Goal: Task Accomplishment & Management: Manage account settings

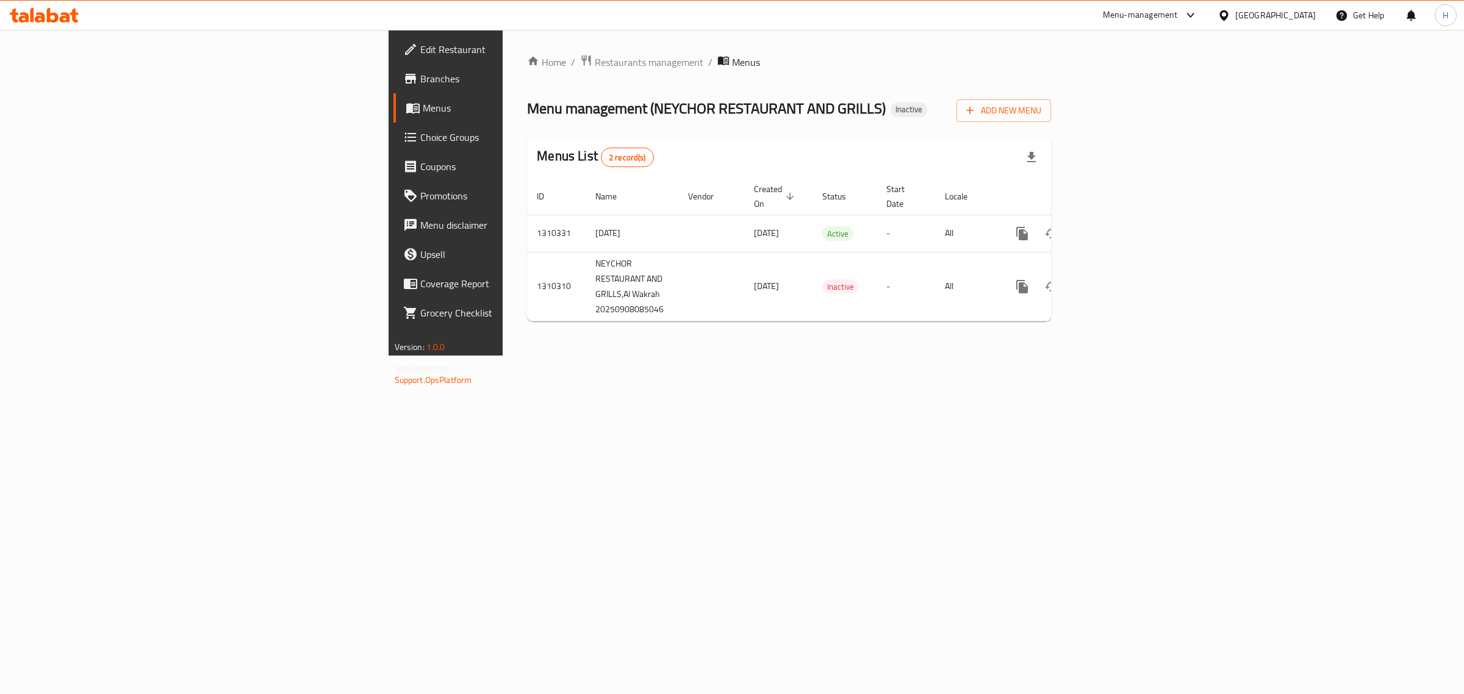
click at [1298, 20] on div "Qatar" at bounding box center [1275, 15] width 81 height 13
click at [1227, 324] on div "[GEOGRAPHIC_DATA]" at bounding box center [1223, 320] width 183 height 28
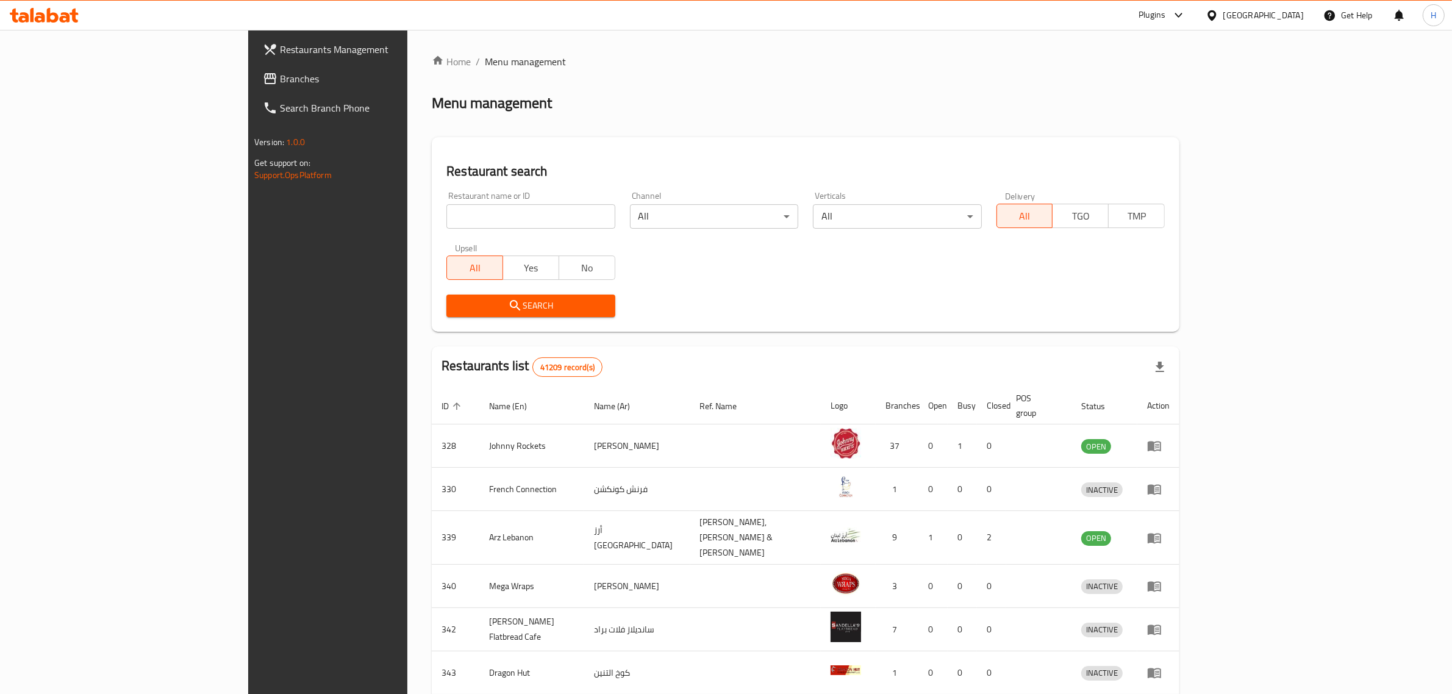
click at [280, 77] on span "Branches" at bounding box center [380, 78] width 201 height 15
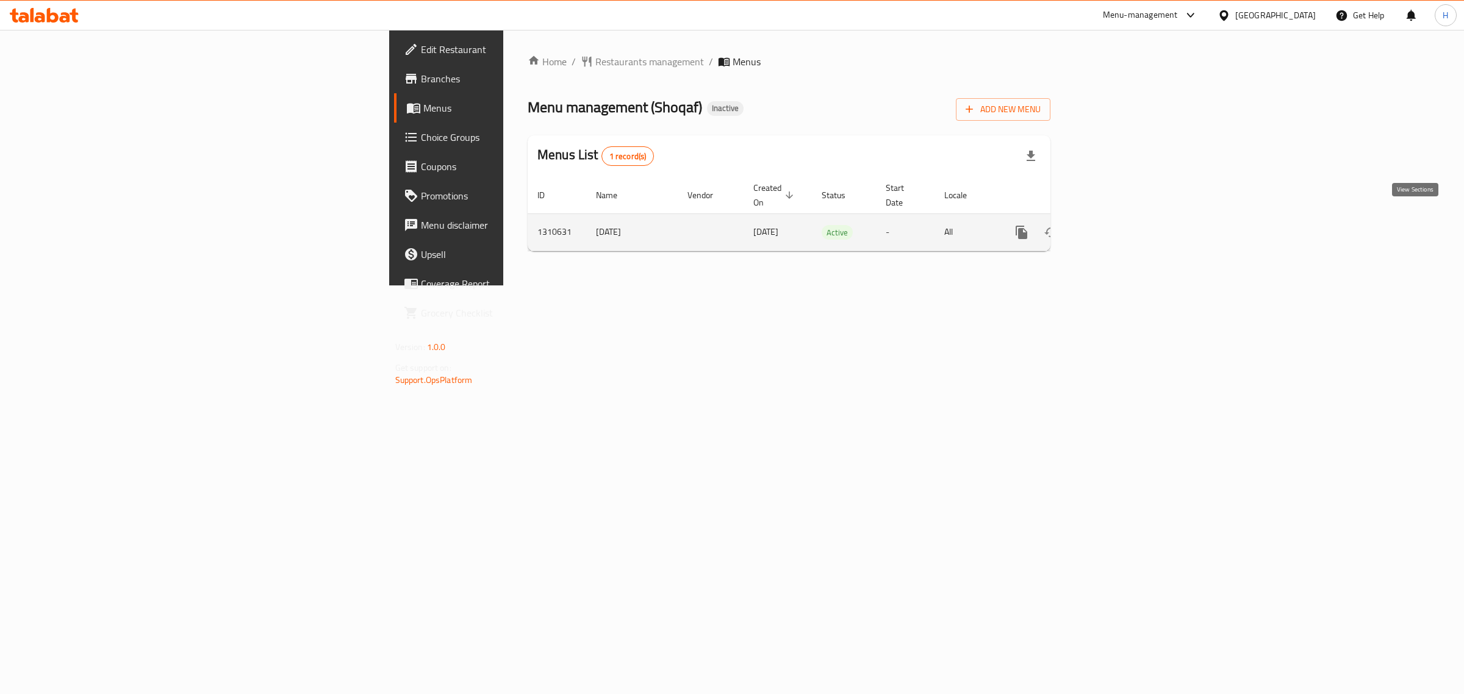
click at [1117, 225] on icon "enhanced table" at bounding box center [1109, 232] width 15 height 15
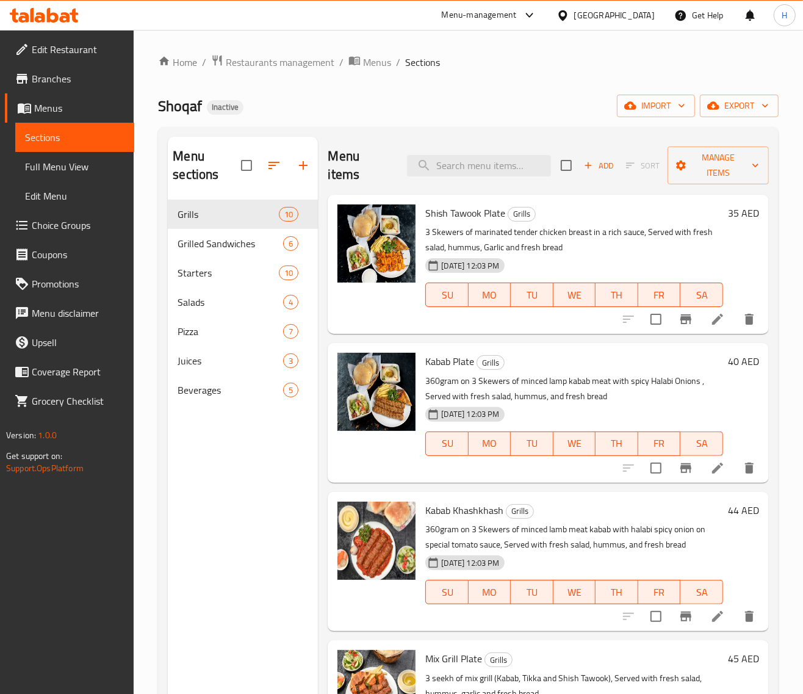
drag, startPoint x: 85, startPoint y: 165, endPoint x: 796, endPoint y: 209, distance: 712.0
click at [85, 165] on span "Full Menu View" at bounding box center [74, 166] width 99 height 15
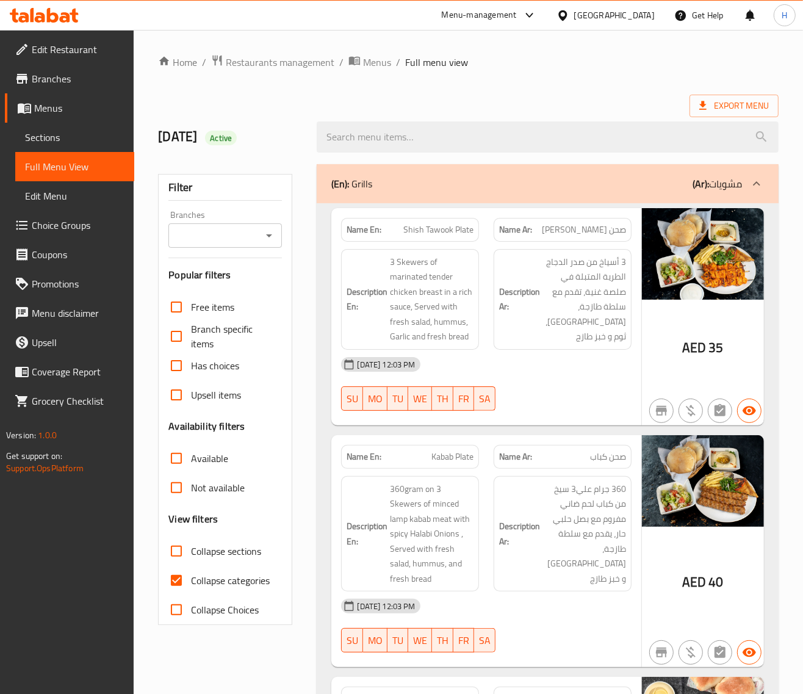
click at [184, 550] on input "Collapse sections" at bounding box center [176, 550] width 29 height 29
checkbox input "true"
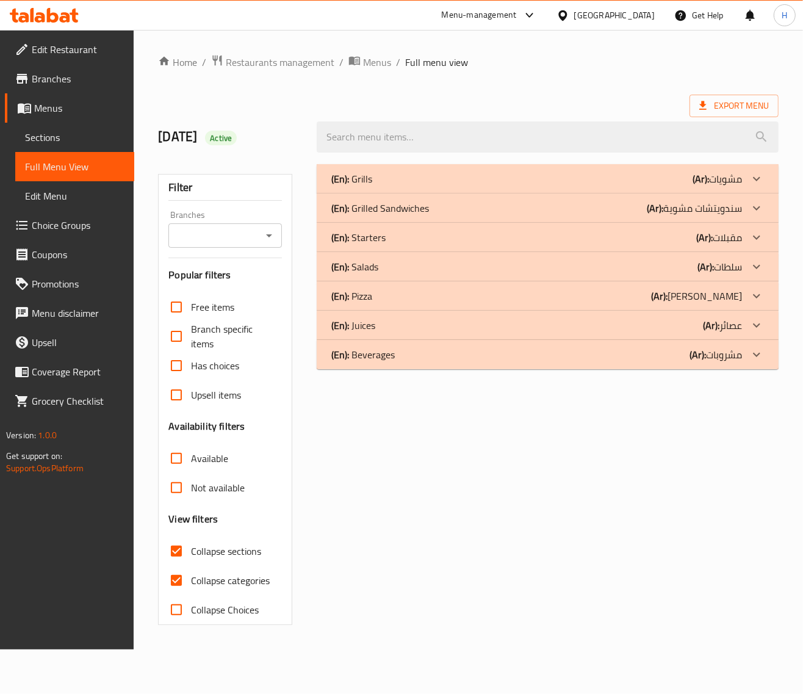
click at [198, 581] on span "Collapse categories" at bounding box center [230, 580] width 79 height 15
click at [191, 581] on input "Collapse categories" at bounding box center [176, 580] width 29 height 29
checkbox input "false"
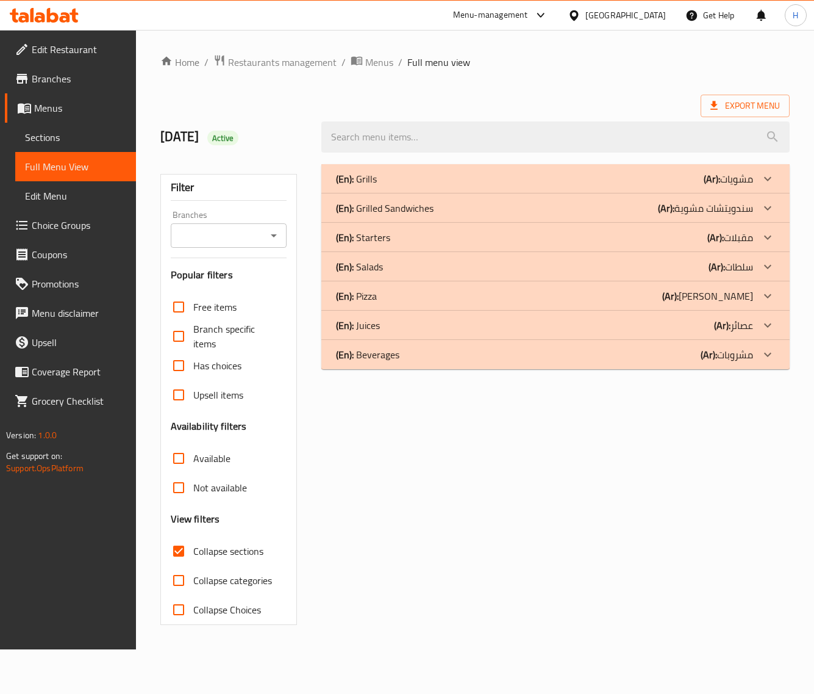
click at [388, 357] on p "(En): Beverages" at bounding box center [367, 354] width 63 height 15
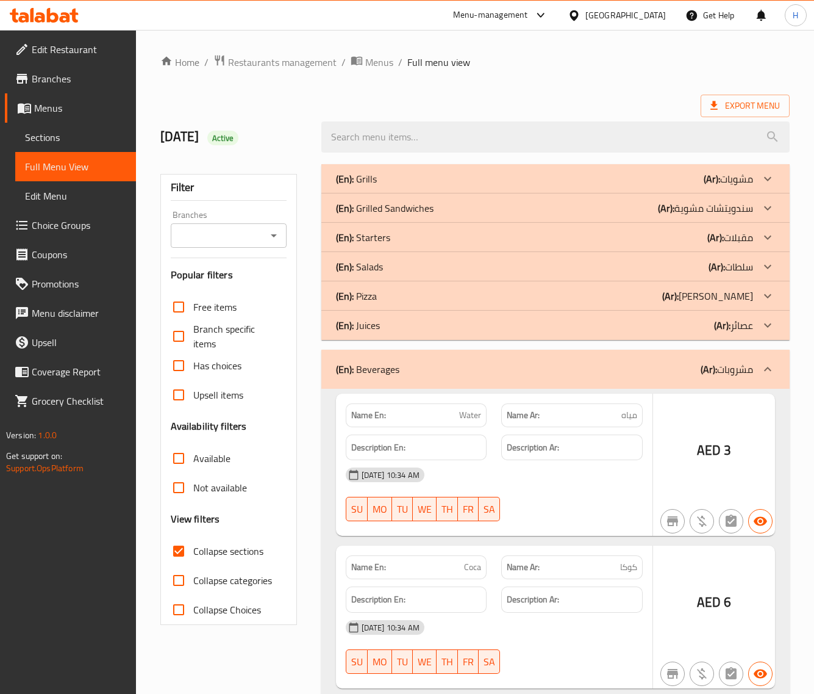
click at [386, 324] on div "(En): Juices (Ar): عصائر" at bounding box center [544, 325] width 417 height 15
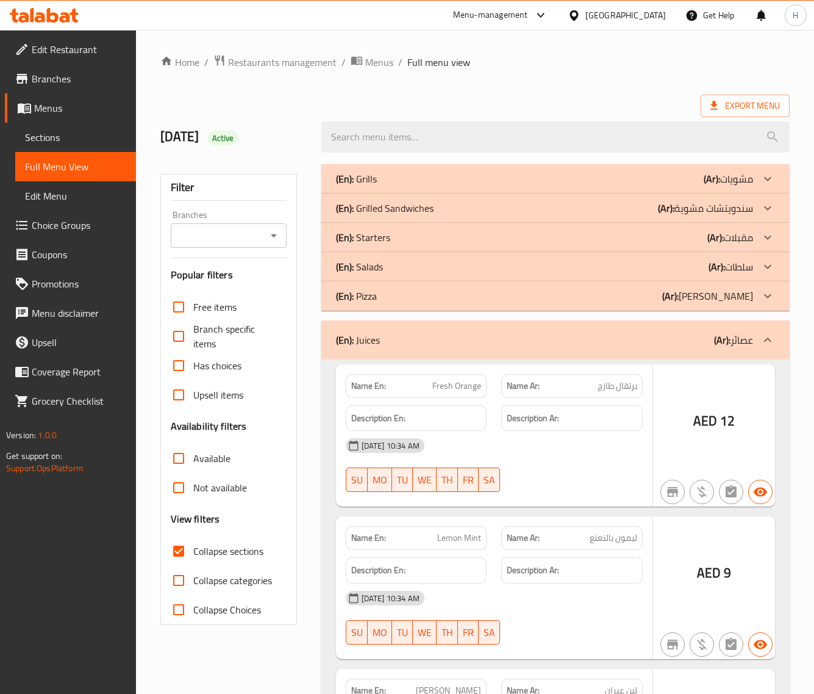
click at [379, 300] on div "(En): Pizza (Ar): بيتزا" at bounding box center [544, 296] width 417 height 15
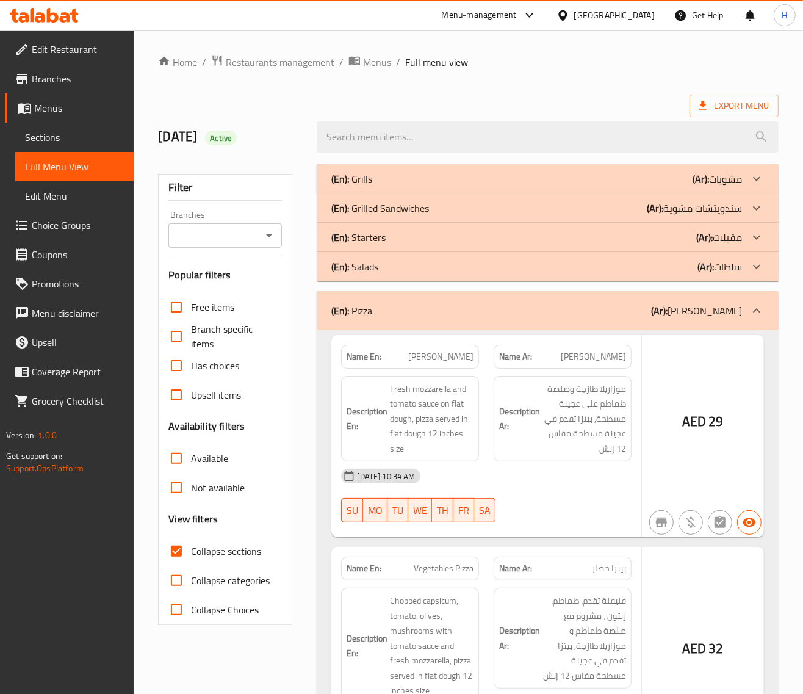
click at [390, 270] on div "(En): Salads (Ar): سلطات" at bounding box center [536, 266] width 410 height 15
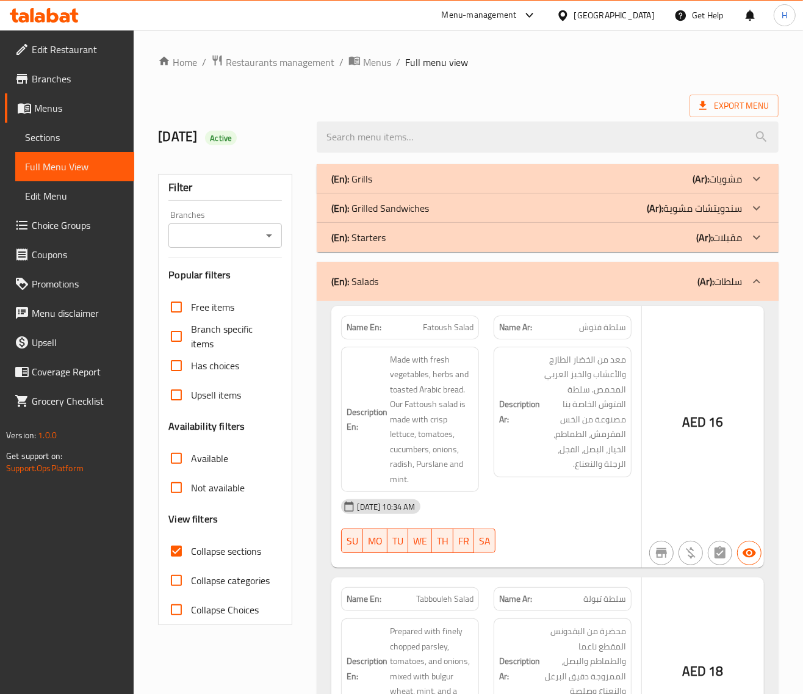
click at [410, 247] on div "(En): Starters (Ar): مقبلات" at bounding box center [547, 237] width 461 height 29
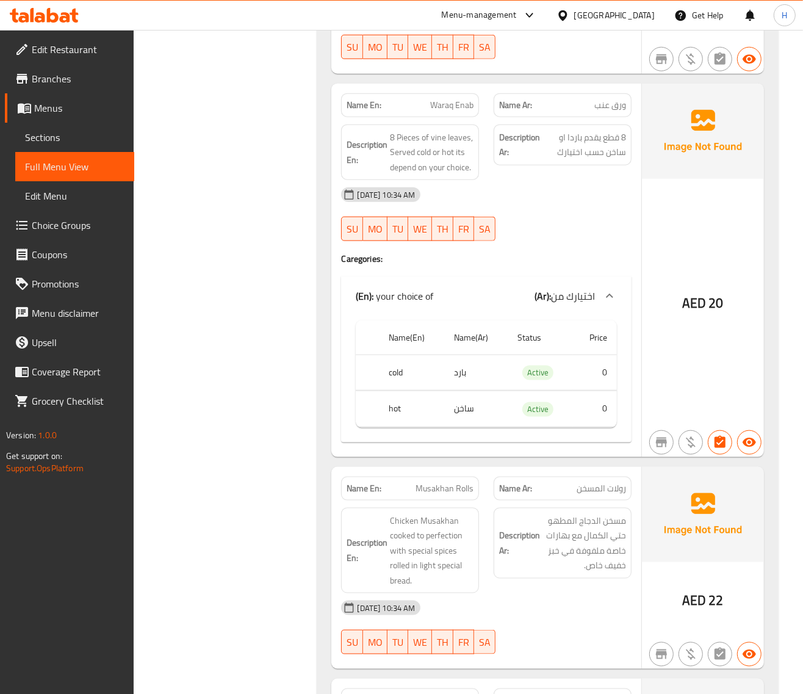
scroll to position [915, 0]
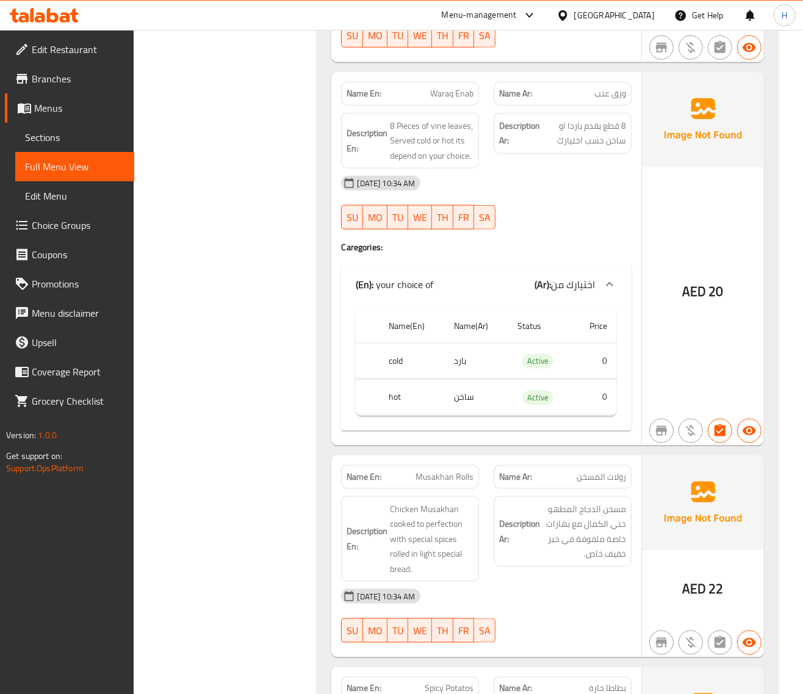
click at [443, 95] on span "Waraq Enab" at bounding box center [451, 93] width 43 height 13
copy span "Waraq Enab"
click at [464, 95] on span "Waraq Enab" at bounding box center [451, 93] width 43 height 13
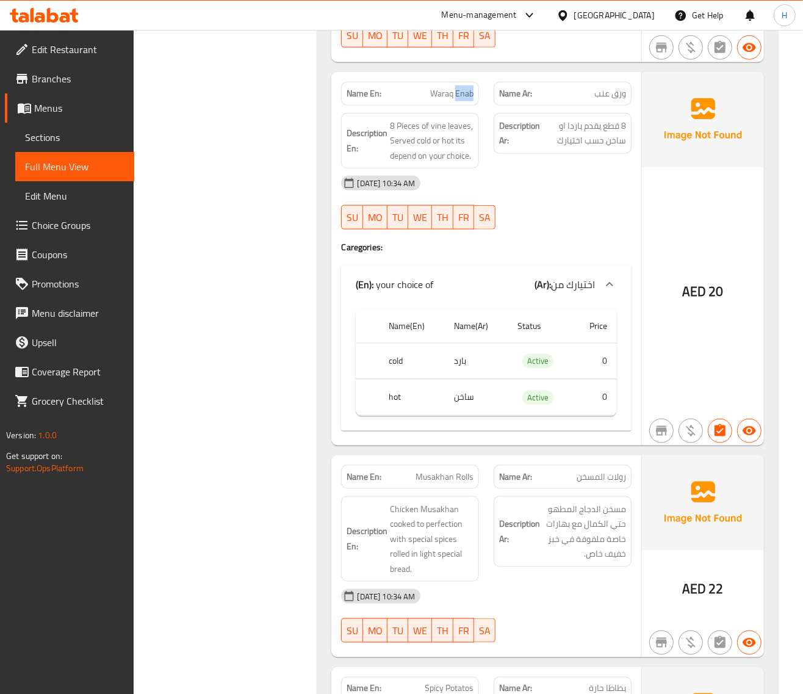
click at [464, 95] on span "Waraq Enab" at bounding box center [451, 93] width 43 height 13
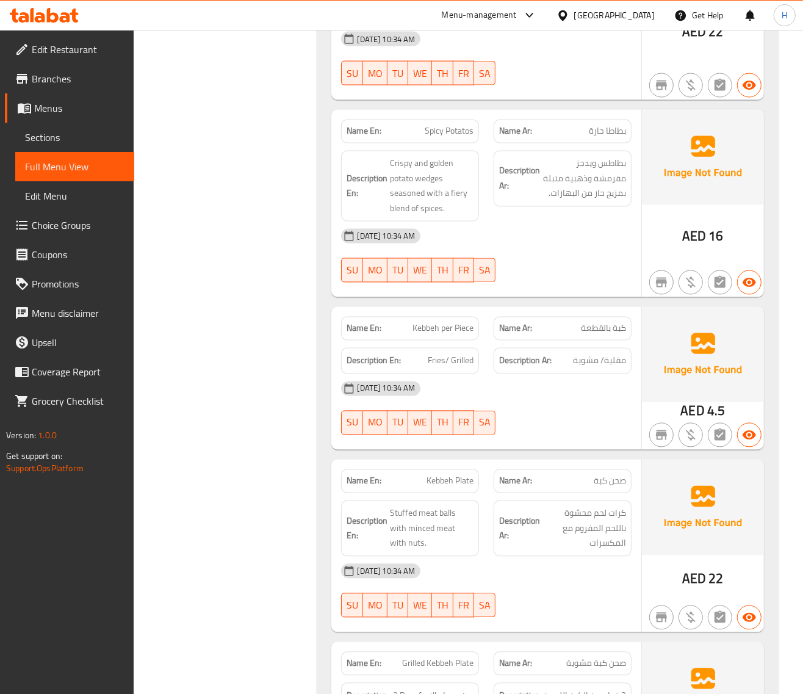
scroll to position [1474, 0]
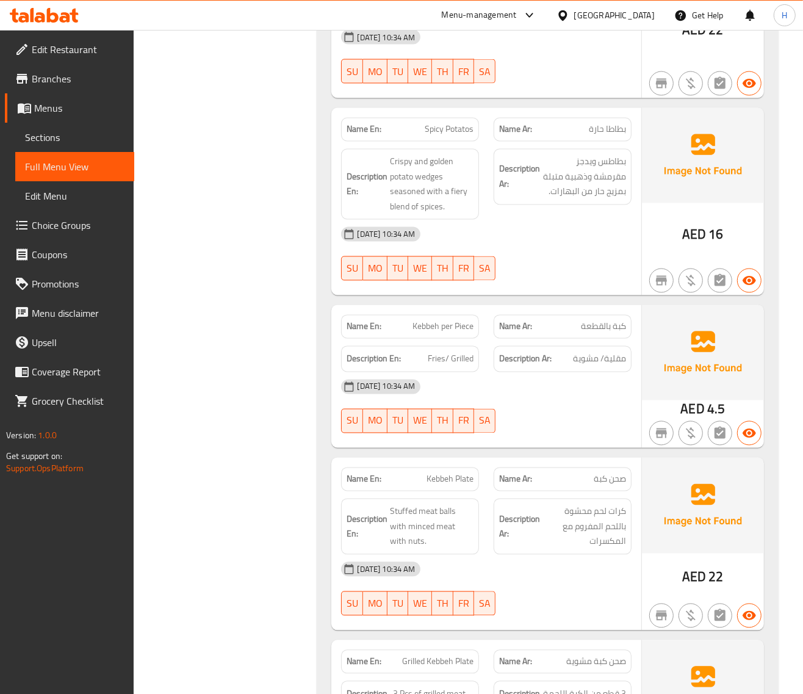
click at [435, 130] on span "Spicy Potatos" at bounding box center [449, 129] width 49 height 13
copy span "Spicy Potatos"
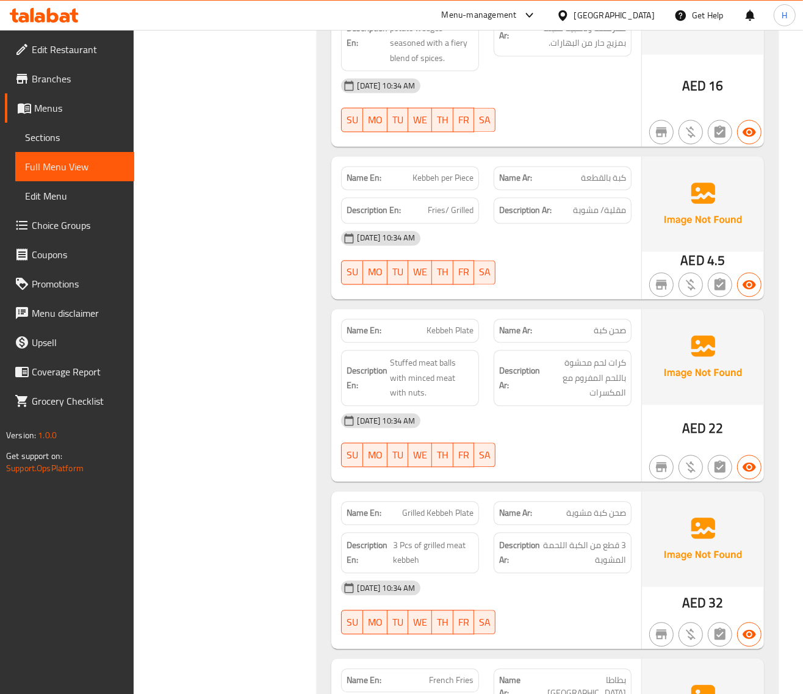
scroll to position [1678, 0]
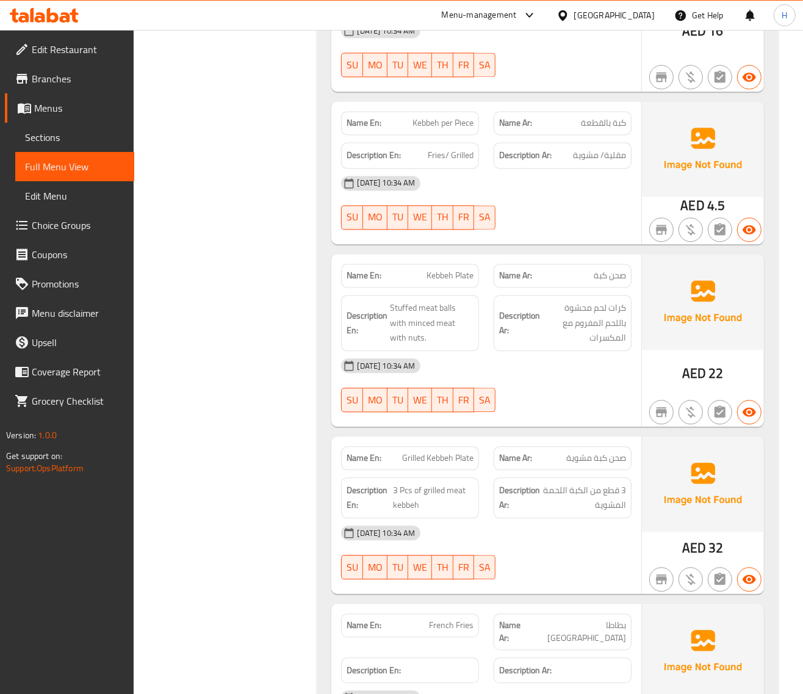
click at [443, 128] on span "Kebbeh per Piece" at bounding box center [442, 123] width 61 height 13
copy span "Kebbeh per Piece"
click at [458, 128] on span "Kebbeh per Piece" at bounding box center [442, 123] width 61 height 13
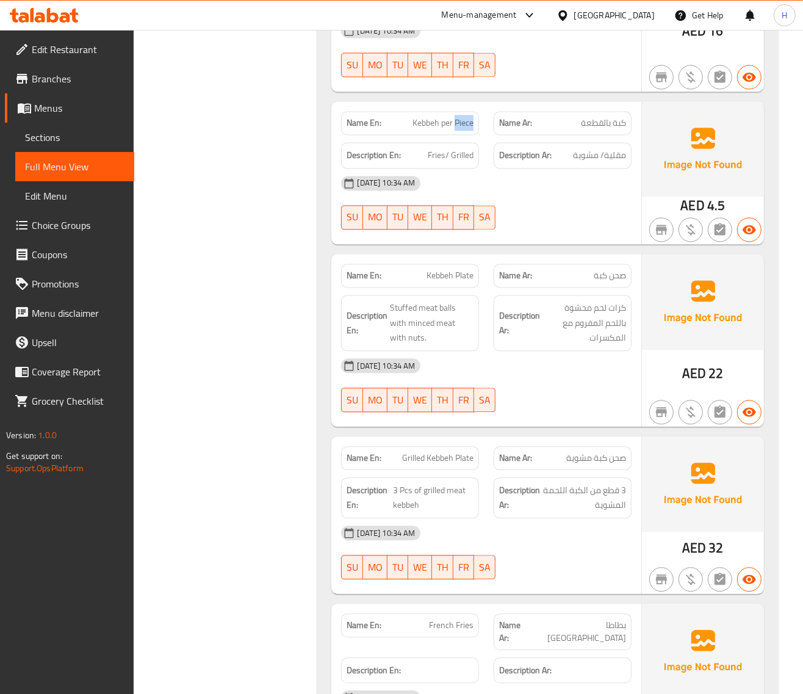
click at [458, 128] on span "Kebbeh per Piece" at bounding box center [442, 123] width 61 height 13
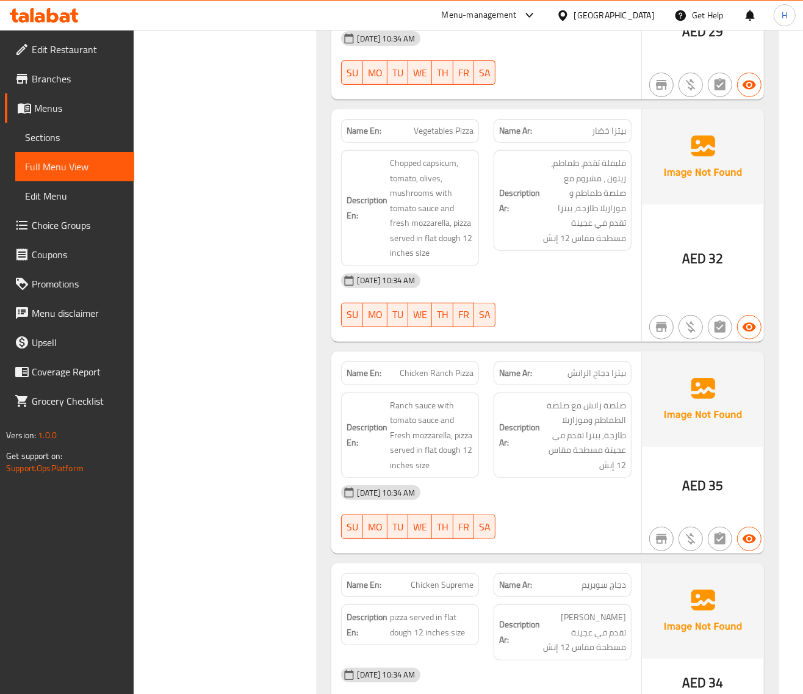
scroll to position [3508, 0]
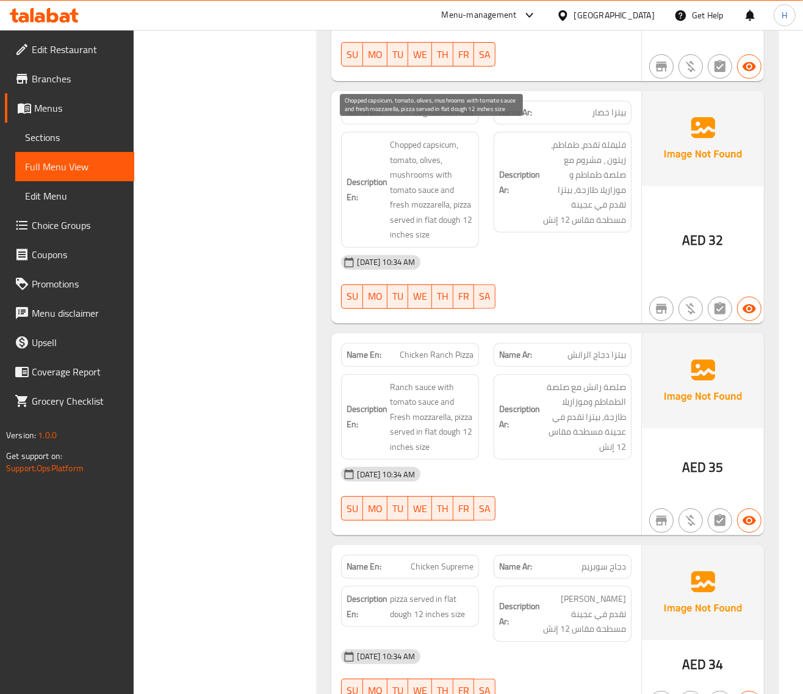
click at [412, 137] on span "Chopped capsicum, tomato, olives, mushrooms with tomato sauce and fresh mozzare…" at bounding box center [432, 189] width 84 height 105
copy span "Chopped"
click at [432, 106] on span "Vegetables Pizza" at bounding box center [444, 112] width 60 height 13
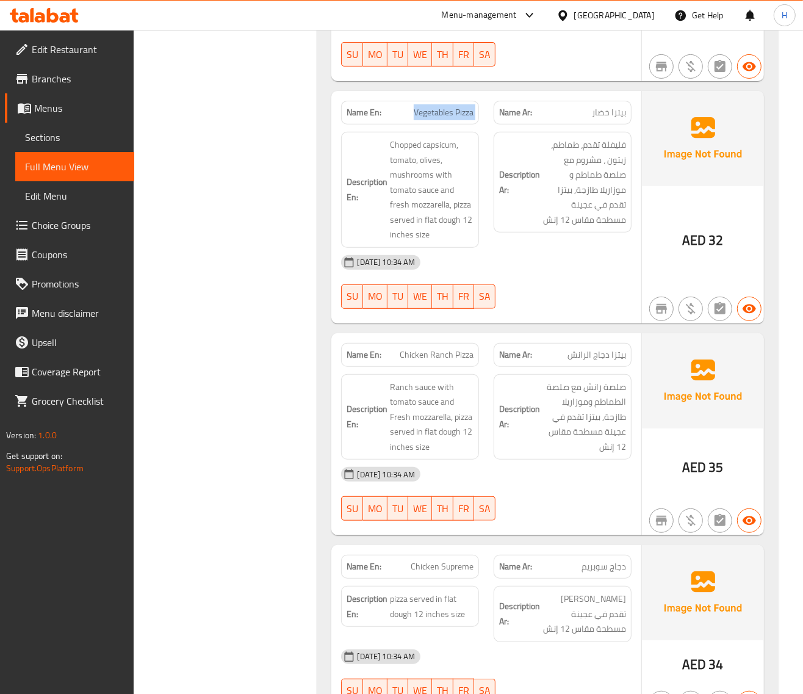
click at [432, 106] on span "Vegetables Pizza" at bounding box center [444, 112] width 60 height 13
copy span "Vegetables Pizza"
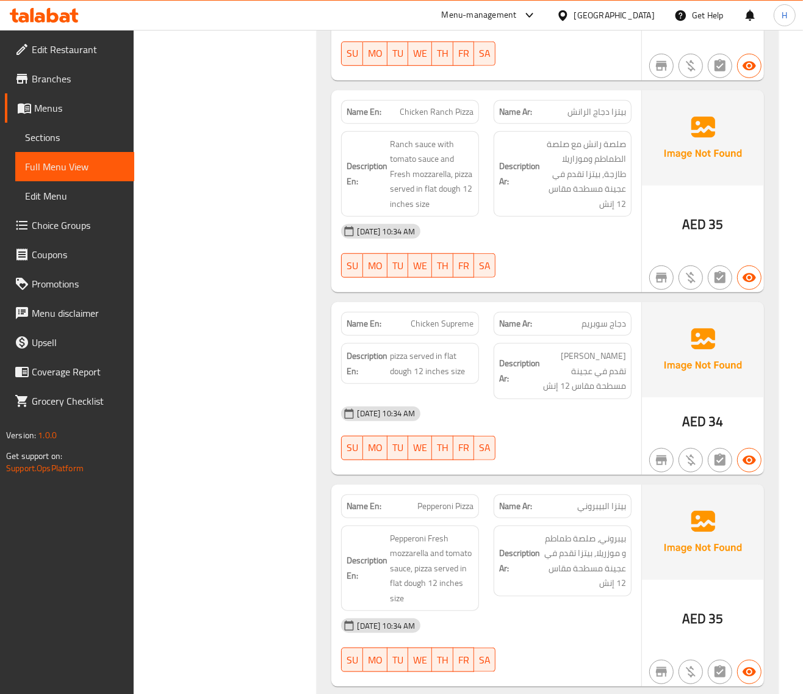
scroll to position [3761, 0]
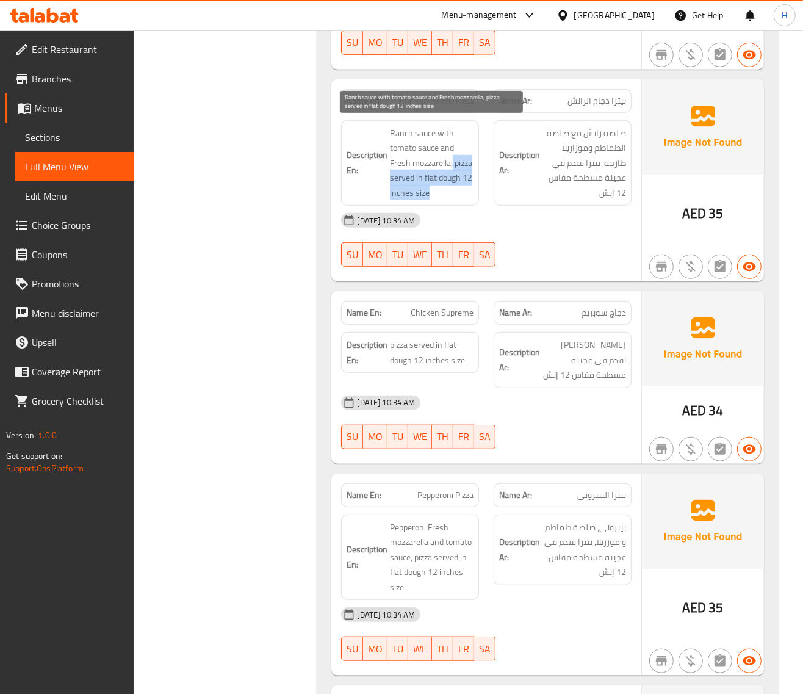
drag, startPoint x: 452, startPoint y: 156, endPoint x: 462, endPoint y: 193, distance: 38.5
click at [462, 193] on span "Ranch sauce with tomato sauce and Fresh mozzarella, pizza served in flat dough …" at bounding box center [432, 163] width 84 height 75
copy span "pizza served in flat dough 12 inches size"
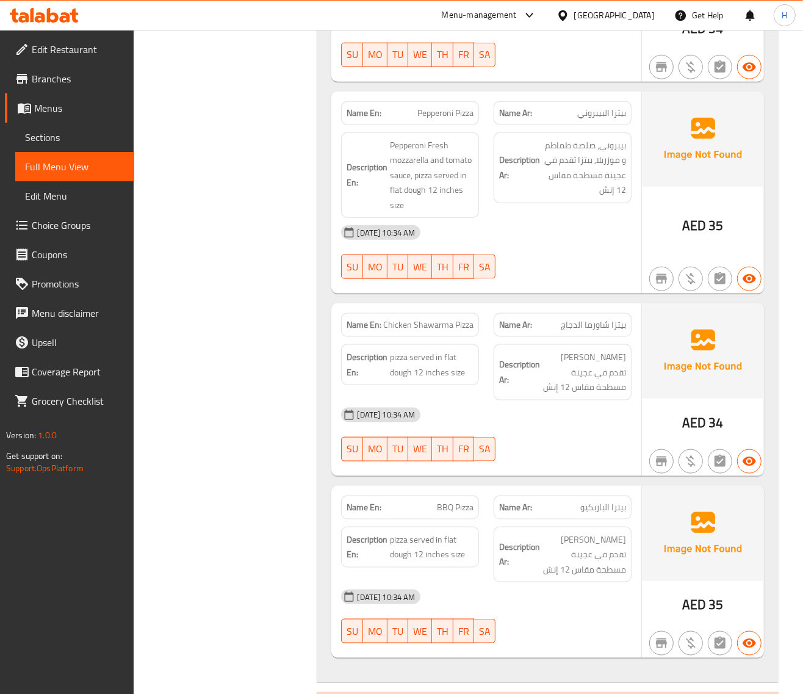
scroll to position [4016, 0]
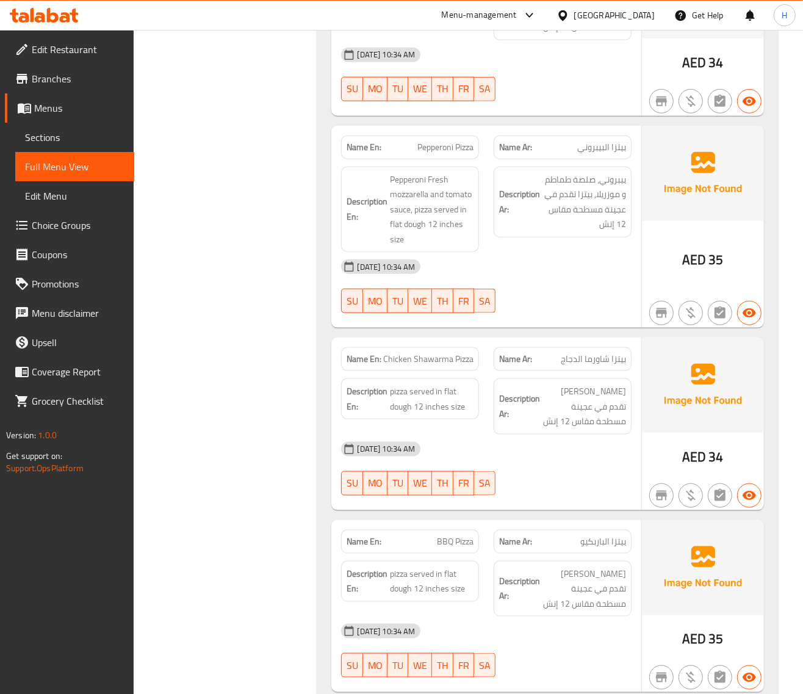
scroll to position [4118, 0]
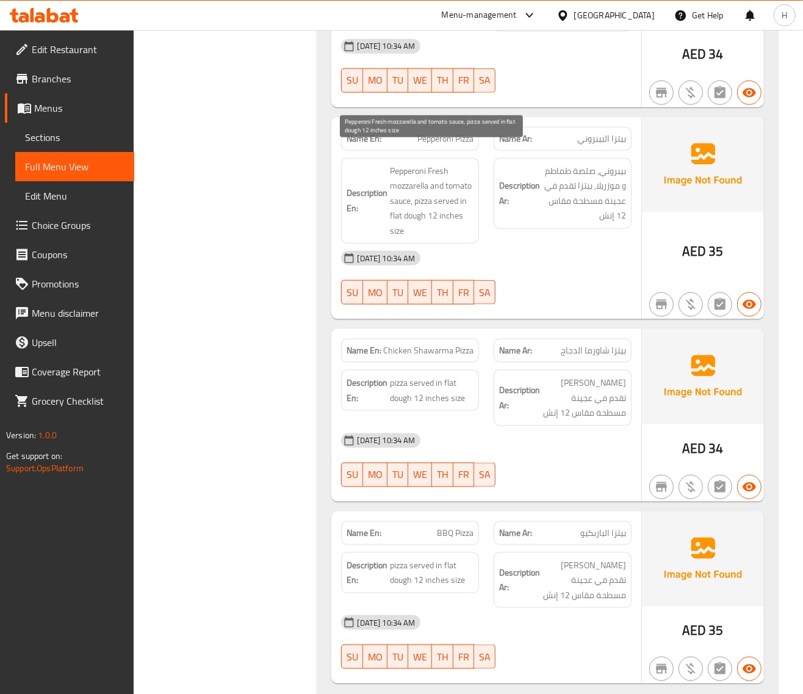
click at [443, 163] on span "Pepperoni Fresh mozzarella and tomato sauce, pizza served in flat dough 12 inch…" at bounding box center [432, 200] width 84 height 75
copy span "Fresh"
click at [458, 132] on span "Pepperoni Pizza" at bounding box center [445, 138] width 56 height 13
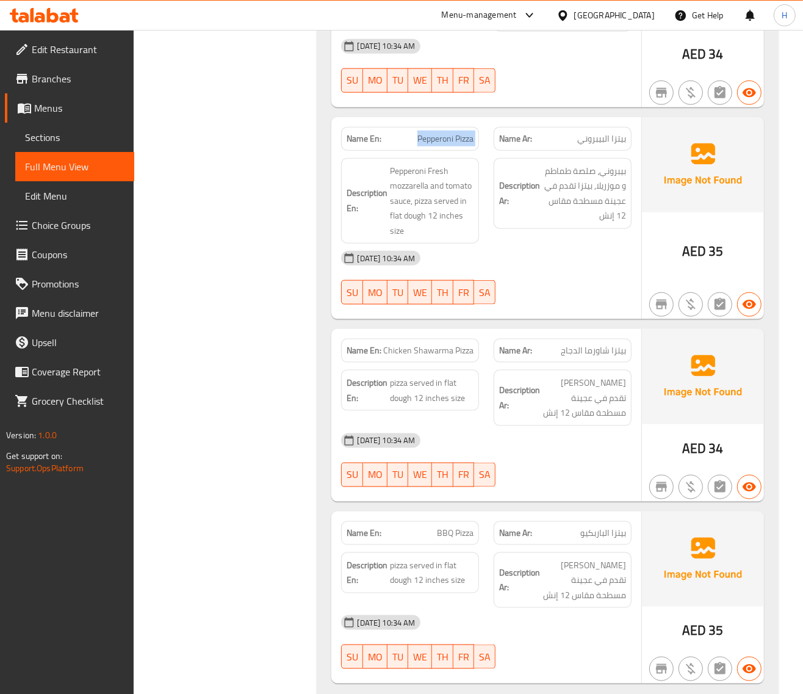
click at [458, 132] on span "Pepperoni Pizza" at bounding box center [445, 138] width 56 height 13
copy span "Pepperoni Pizza"
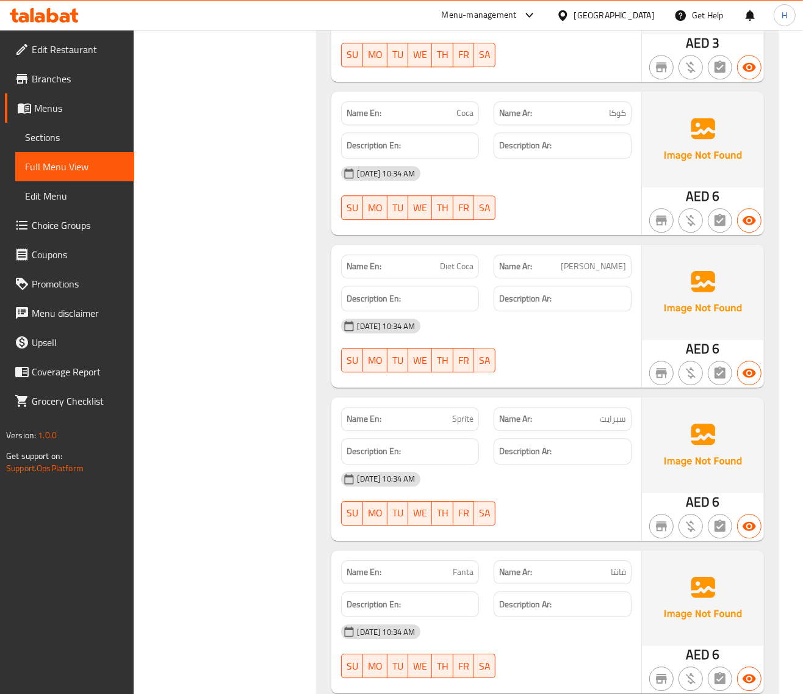
scroll to position [5468, 0]
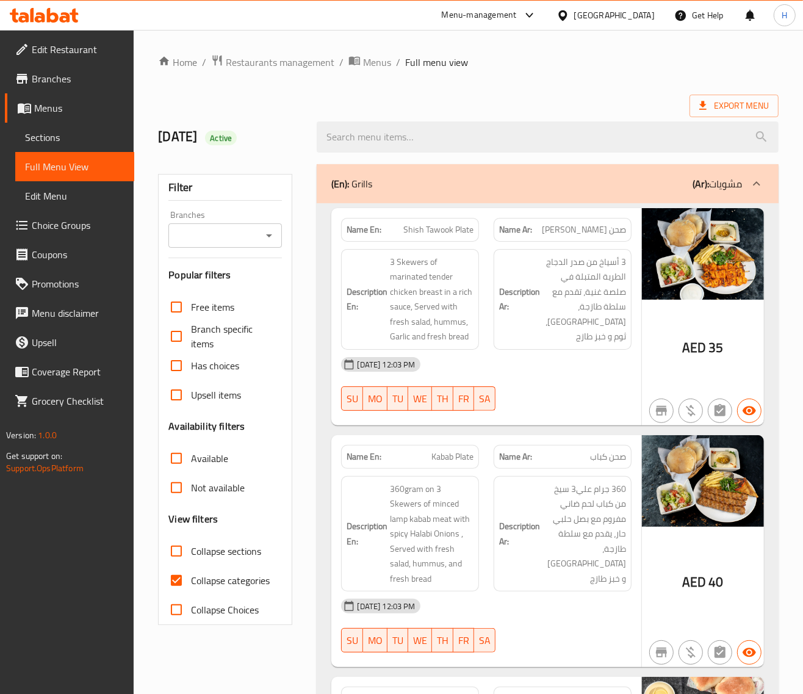
click at [52, 133] on span "Sections" at bounding box center [74, 137] width 99 height 15
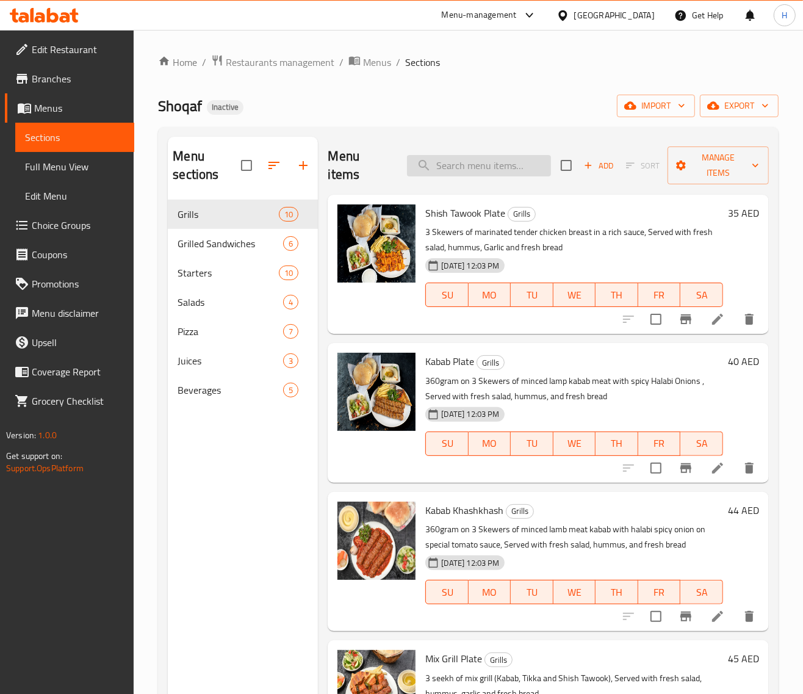
click at [508, 167] on input "search" at bounding box center [479, 165] width 144 height 21
paste input "Waraq Enab"
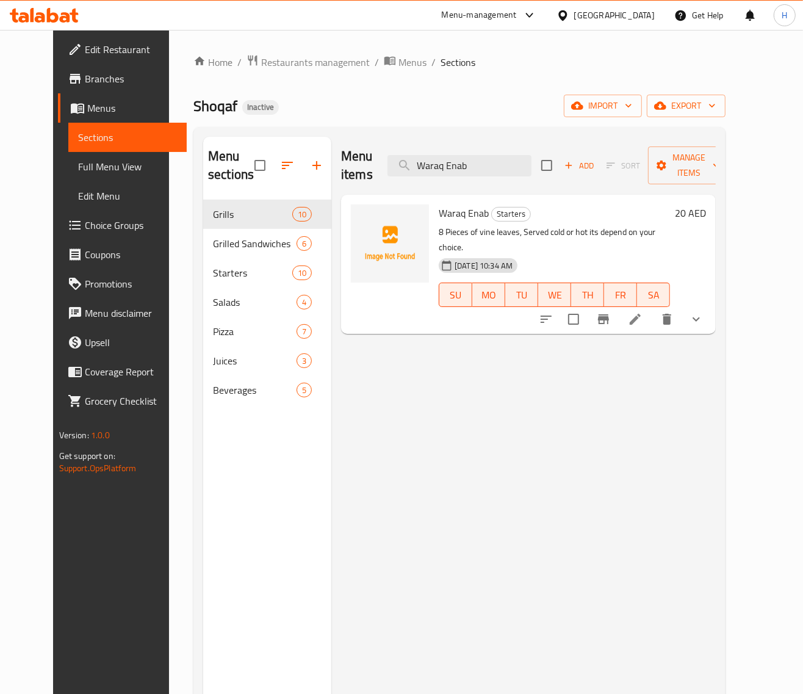
type input "Waraq Enab"
click at [642, 312] on icon at bounding box center [635, 319] width 15 height 15
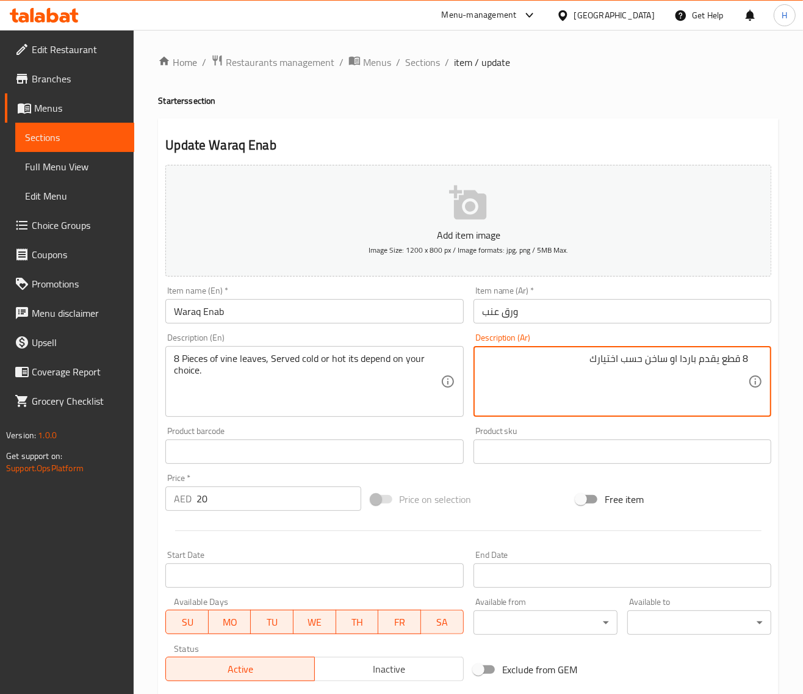
click at [513, 308] on input "ورق عنب" at bounding box center [622, 311] width 298 height 24
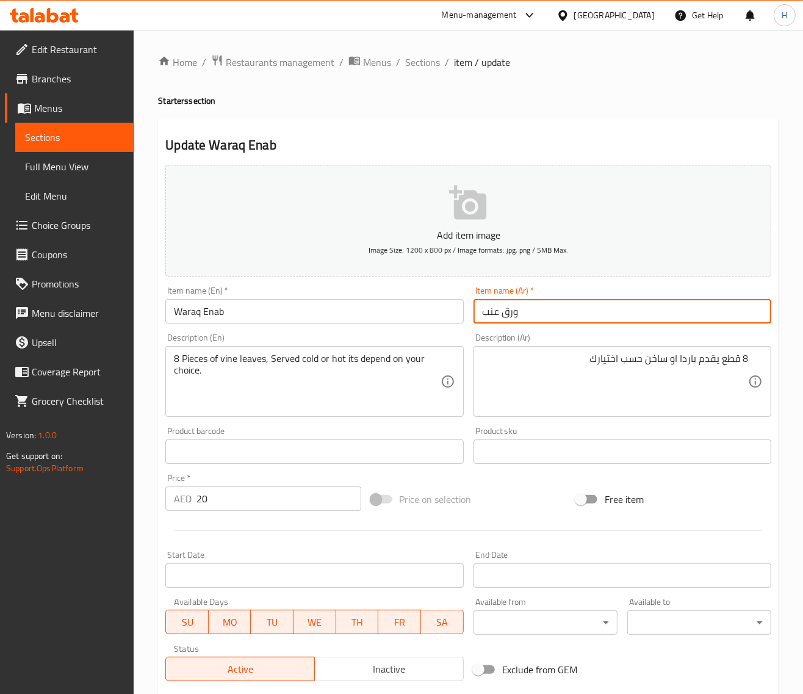
click at [513, 308] on input "ورق عنب" at bounding box center [622, 311] width 298 height 24
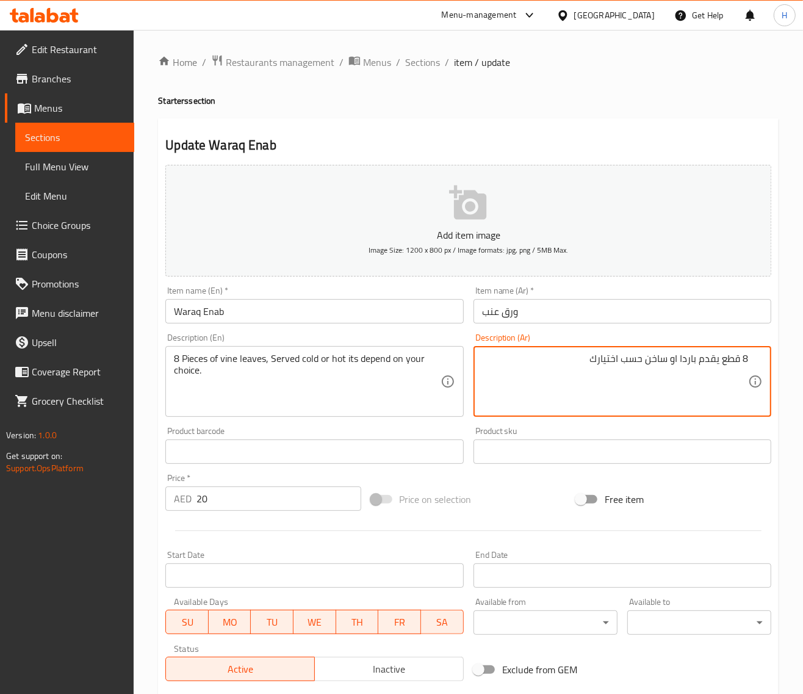
click at [720, 364] on textarea "8 قطع يقدم باردا او ساخن حسب اختيارك" at bounding box center [615, 382] width 266 height 58
paste textarea "ورق عنب"
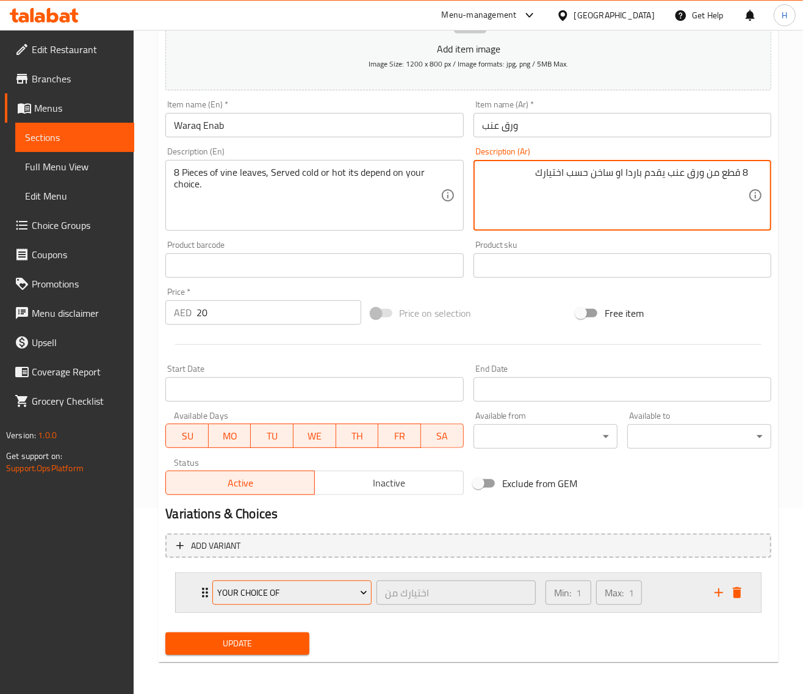
scroll to position [187, 0]
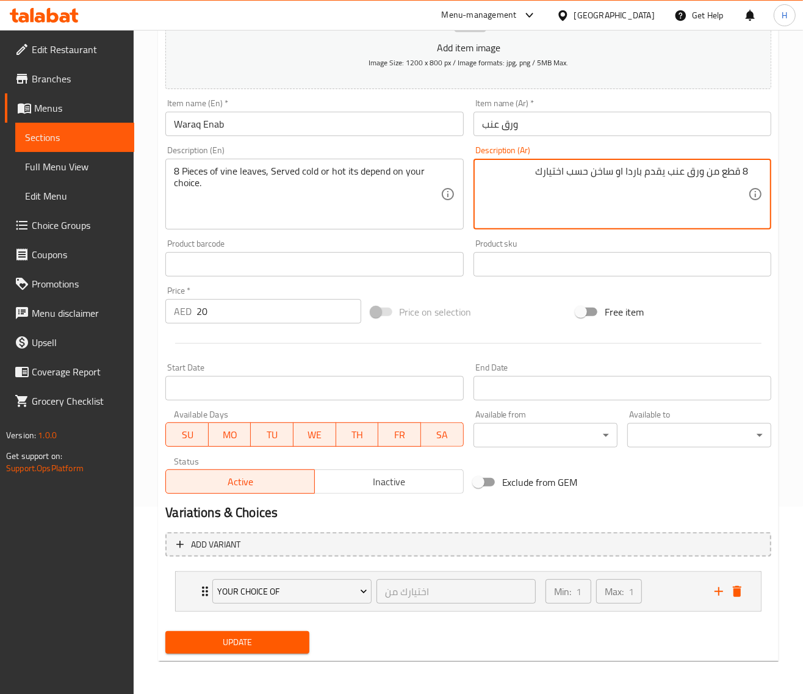
type textarea "8 قطع من ورق عنب يقدم باردا او ساخن حسب اختيارك"
click at [275, 636] on span "Update" at bounding box center [237, 641] width 124 height 15
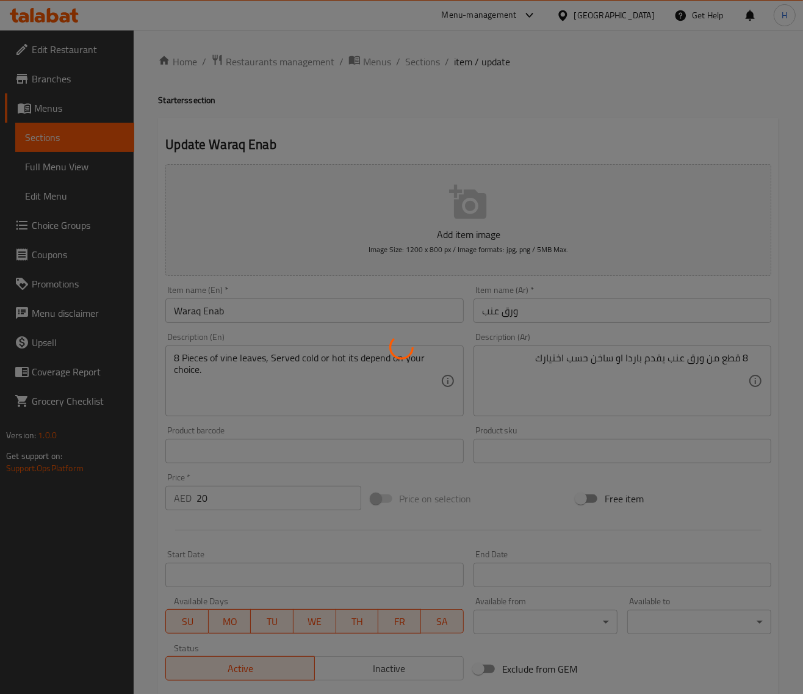
scroll to position [0, 0]
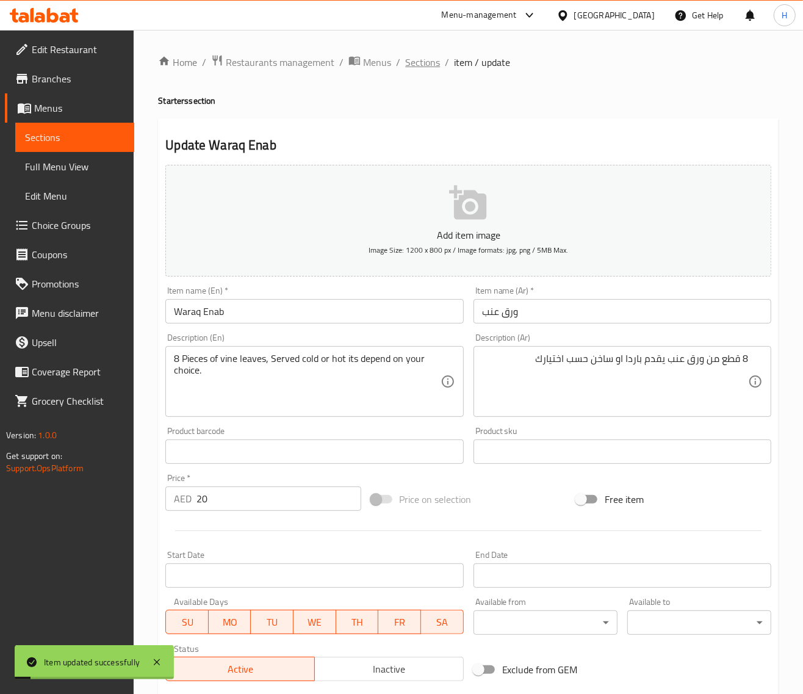
click at [427, 56] on span "Sections" at bounding box center [422, 62] width 35 height 15
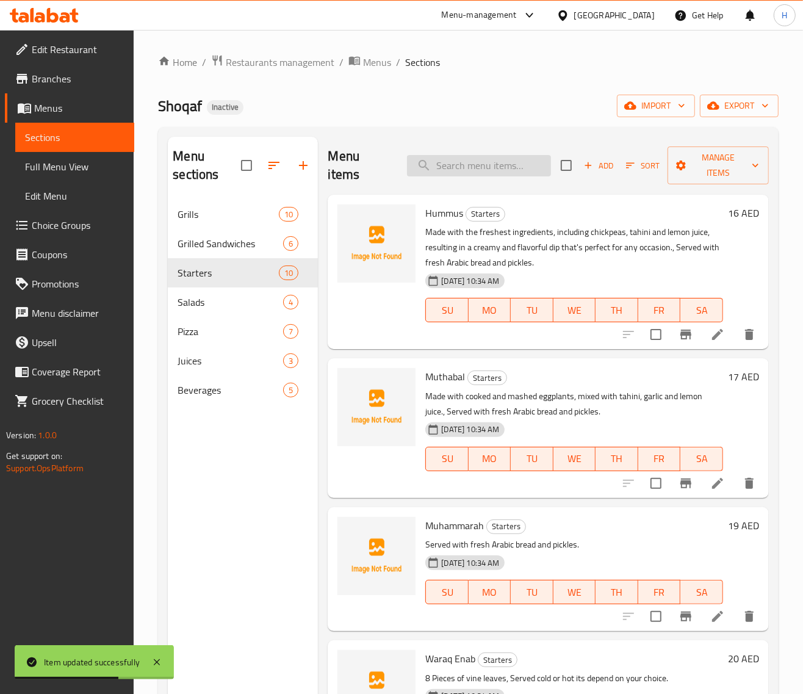
click at [504, 171] on input "search" at bounding box center [479, 165] width 144 height 21
paste input "Spicy Potatos"
type input "Spicy Potatos"
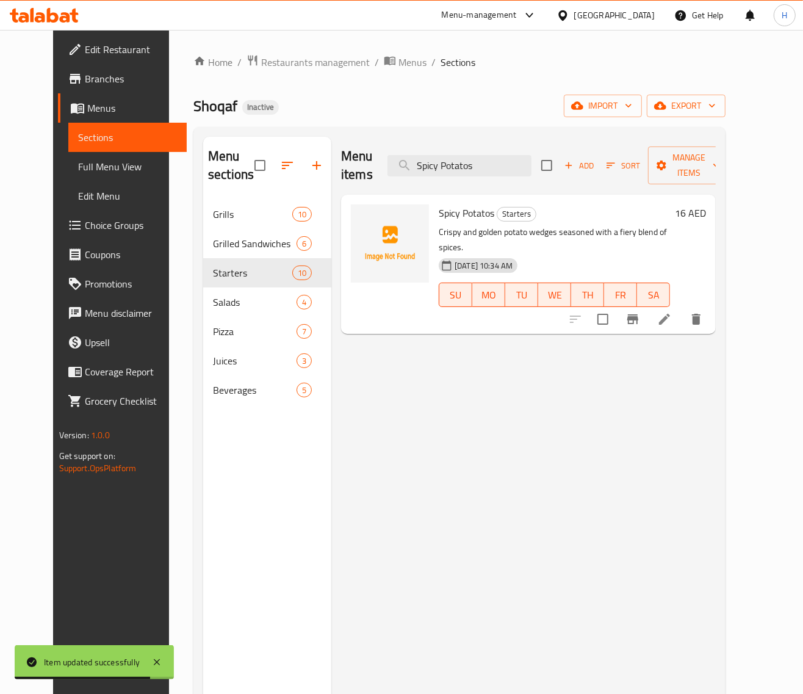
click at [670, 314] on icon at bounding box center [664, 319] width 11 height 11
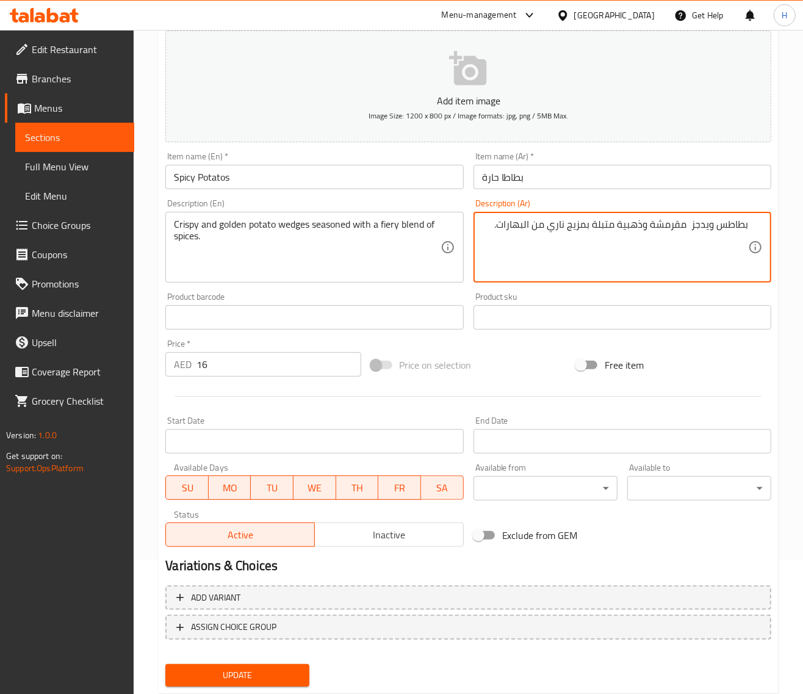
scroll to position [166, 0]
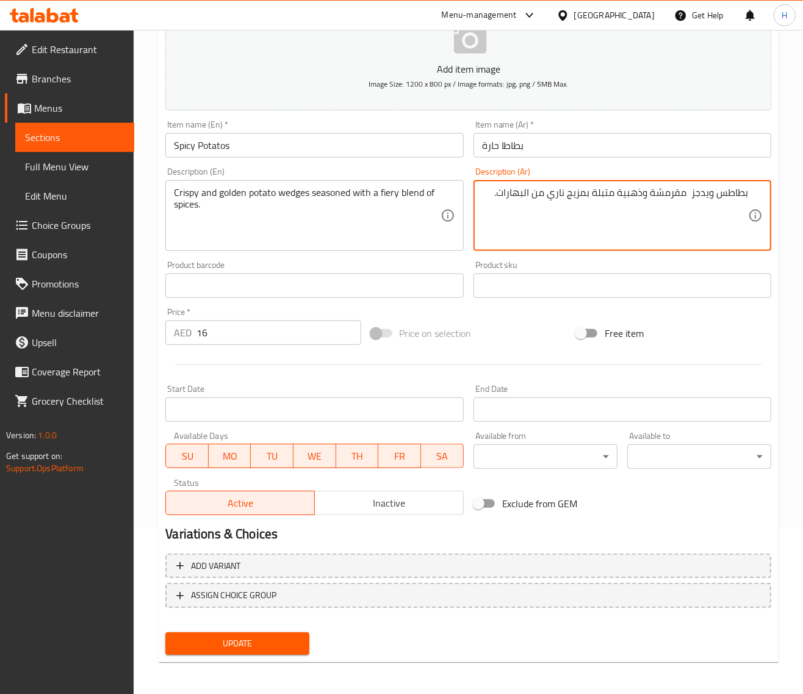
type textarea "بطاطس ويدجز مقرمشة وذهبية متبلة بمزيج ناري من البهارات."
click at [309, 642] on button "Update" at bounding box center [237, 643] width 144 height 23
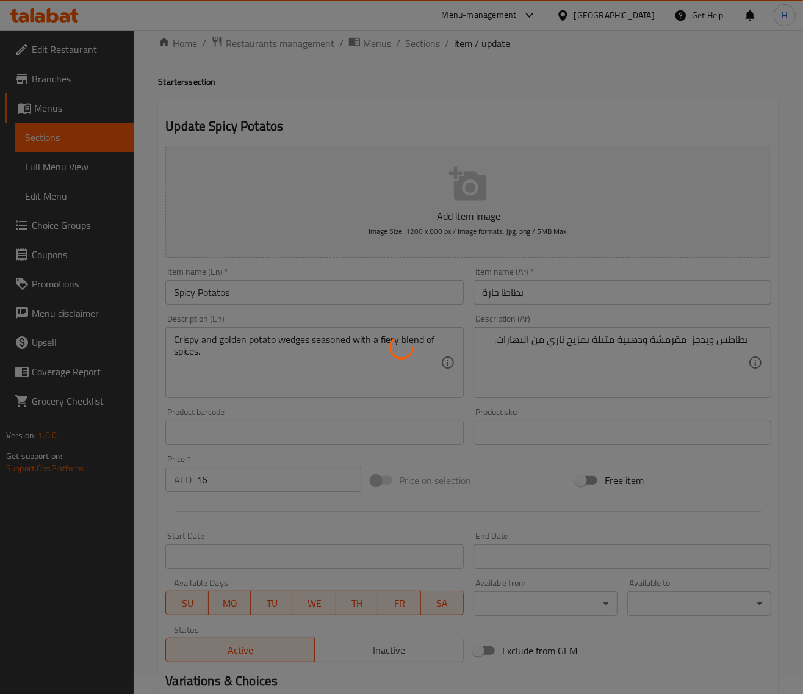
scroll to position [0, 0]
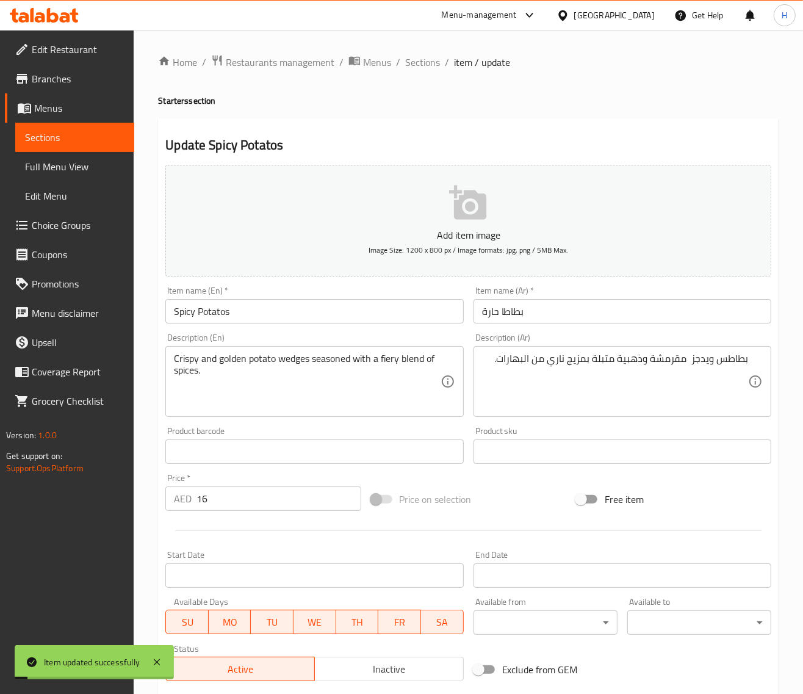
drag, startPoint x: 422, startPoint y: 61, endPoint x: 431, endPoint y: 11, distance: 50.9
click at [422, 61] on span "Sections" at bounding box center [422, 62] width 35 height 15
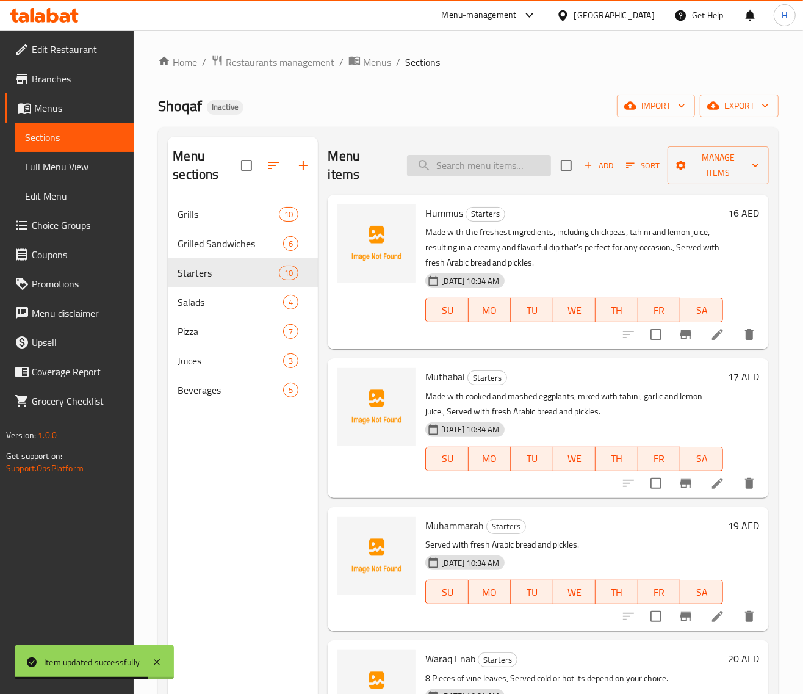
click at [485, 163] on input "search" at bounding box center [479, 165] width 144 height 21
paste input "Kebbeh per Piece"
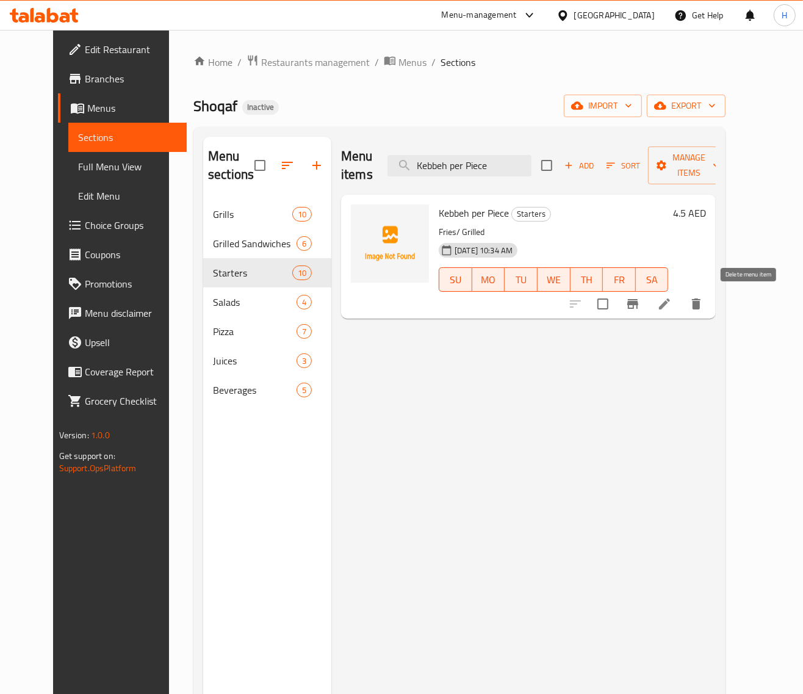
click at [711, 300] on button "delete" at bounding box center [695, 303] width 29 height 29
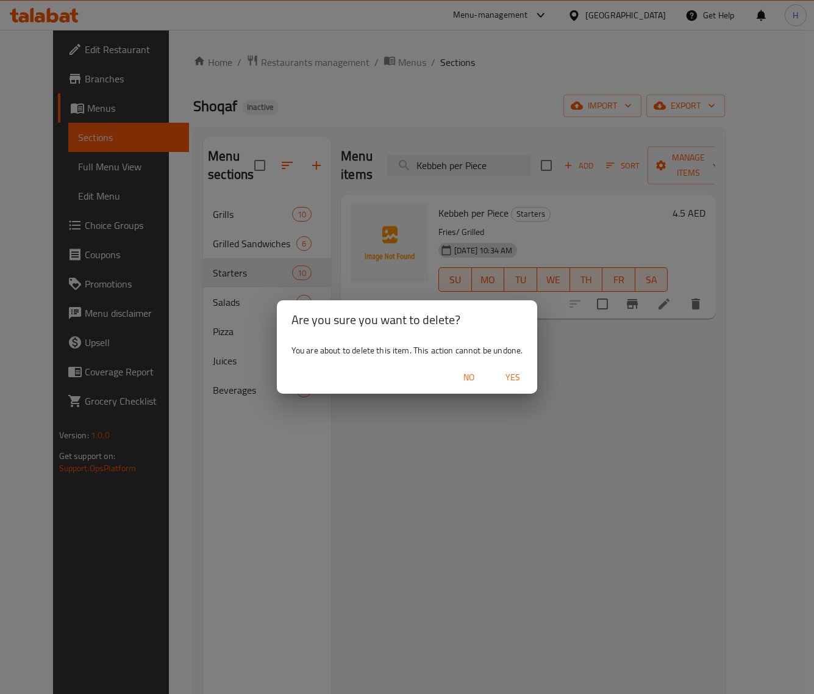
click at [510, 376] on span "Yes" at bounding box center [512, 377] width 29 height 15
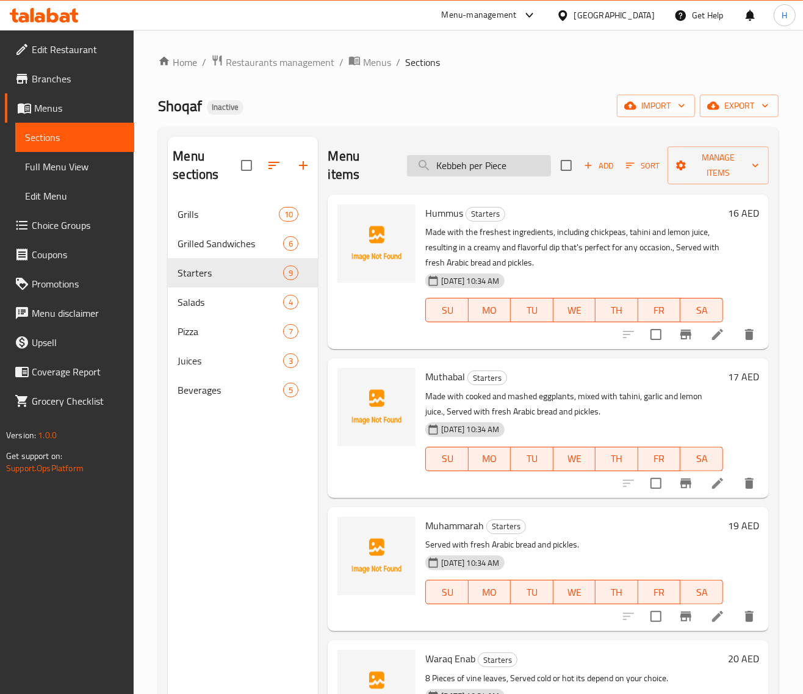
click at [498, 165] on input "Kebbeh per Piece" at bounding box center [479, 165] width 144 height 21
paste input "Vegetables Pizza"
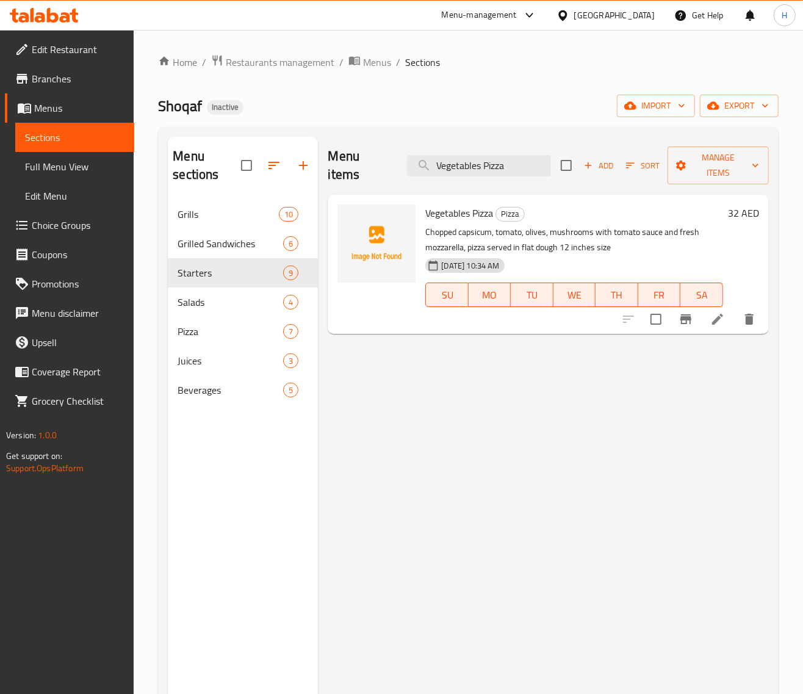
type input "Vegetables Pizza"
click at [703, 321] on li at bounding box center [717, 319] width 34 height 22
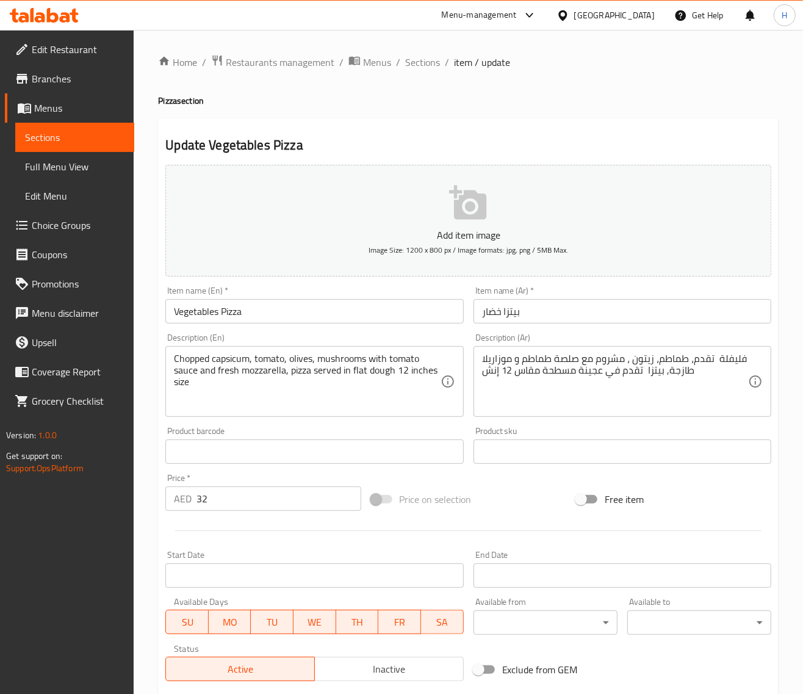
click at [198, 359] on textarea "Chopped capsicum, tomato, olives, mushrooms with tomato sauce and fresh mozzare…" at bounding box center [307, 382] width 266 height 58
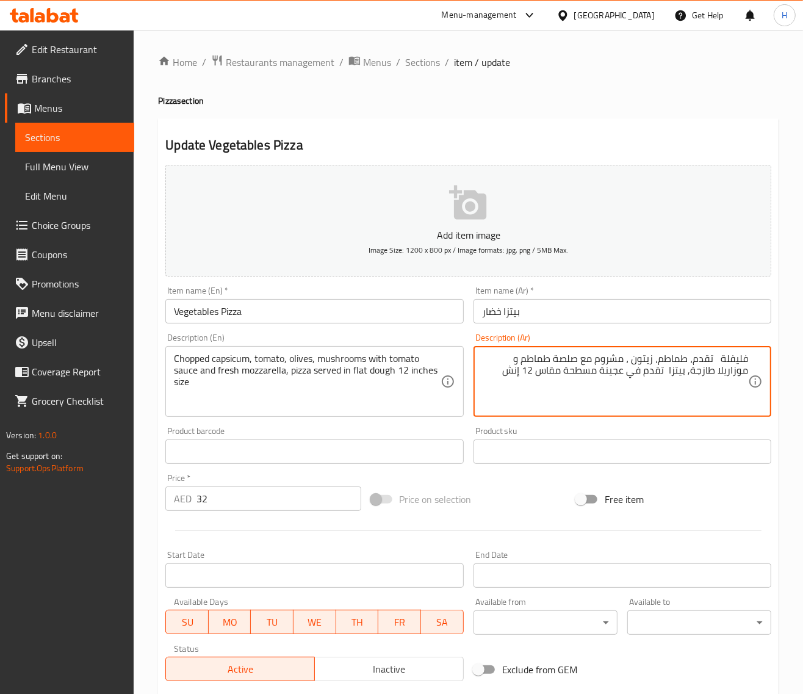
paste textarea "مقطع"
click at [154, 373] on div "Home / Restaurants management / Menus / Sections / item / update Pizza section …" at bounding box center [468, 446] width 669 height 832
click at [673, 360] on textarea "فليفلة مقطعة تقدم، طماطم، زيتون ، مشروم مع صلصة طماطم و موزاريلا طازجة, بيتزا ت…" at bounding box center [615, 382] width 266 height 58
type textarea "فليفلة مقطعة ، طماطم، زيتون ، مشروم مع صلصة طماطم و موزاريلا طازجة, بيتزا تقدم …"
click at [153, 373] on div "Home / Restaurants management / Menus / Sections / item / update Pizza section …" at bounding box center [468, 446] width 669 height 832
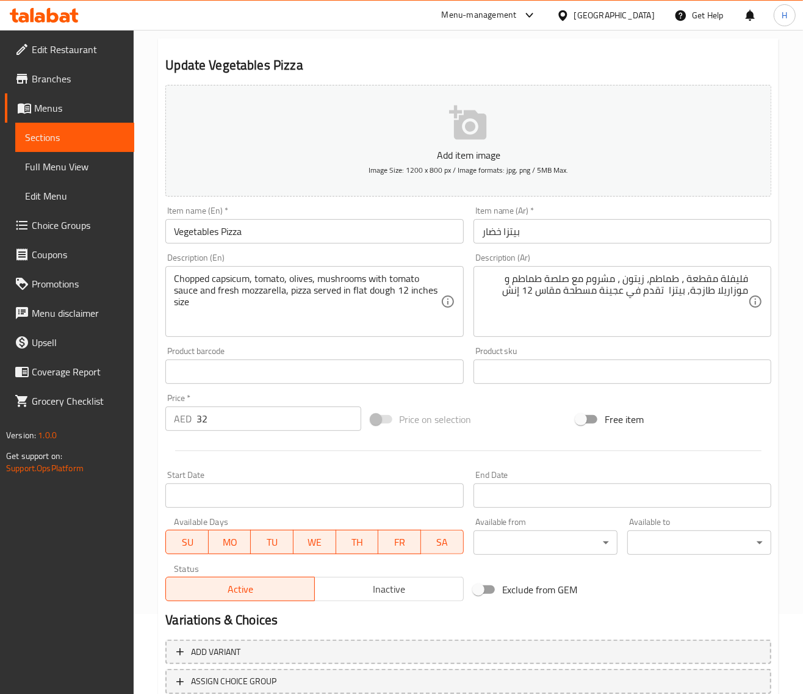
scroll to position [166, 0]
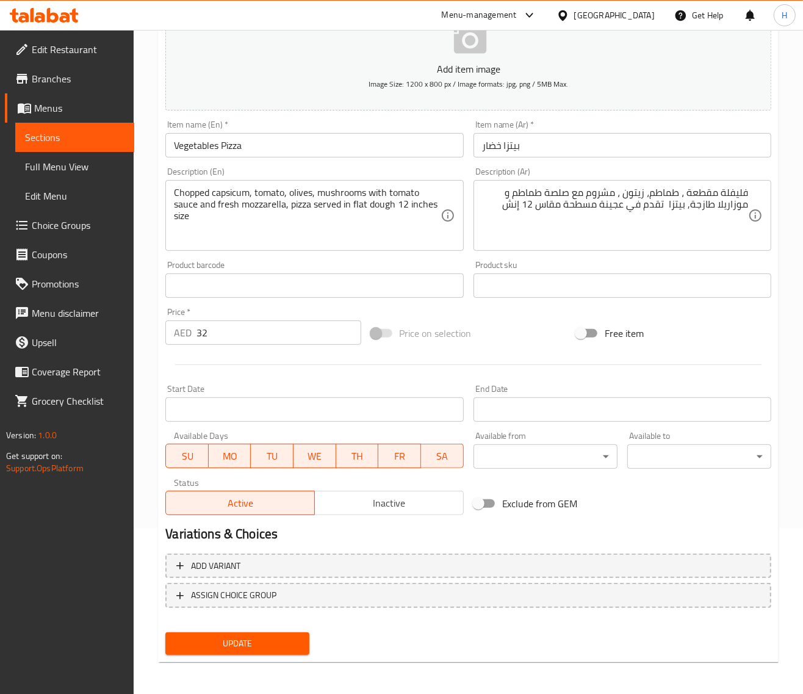
click at [229, 641] on span "Update" at bounding box center [237, 643] width 124 height 15
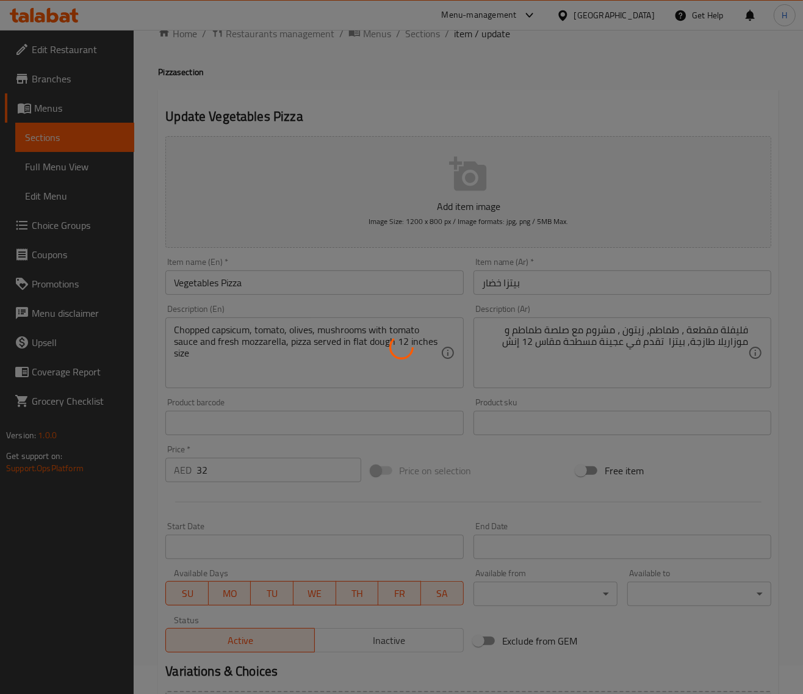
scroll to position [0, 0]
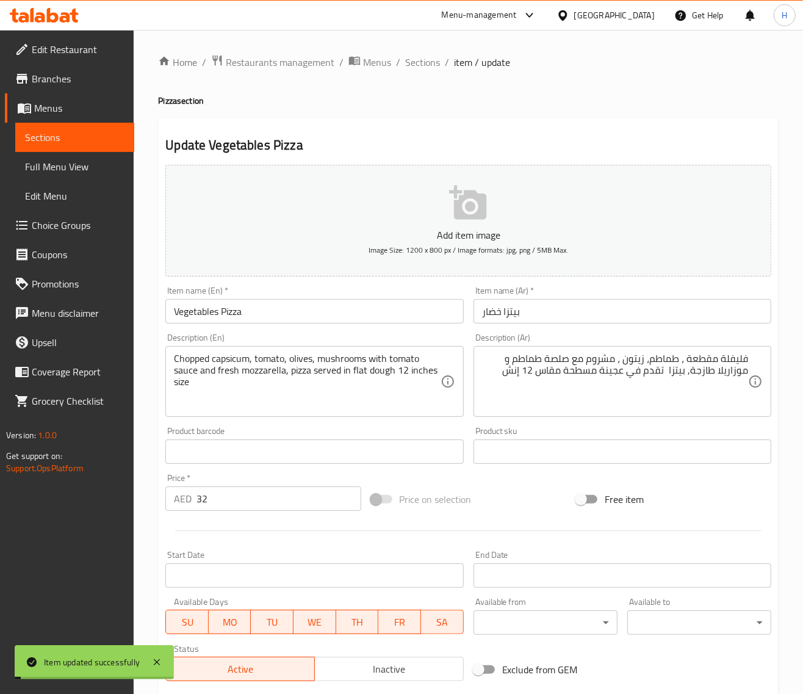
drag, startPoint x: 422, startPoint y: 61, endPoint x: 409, endPoint y: 3, distance: 59.4
click at [422, 61] on span "Sections" at bounding box center [422, 62] width 35 height 15
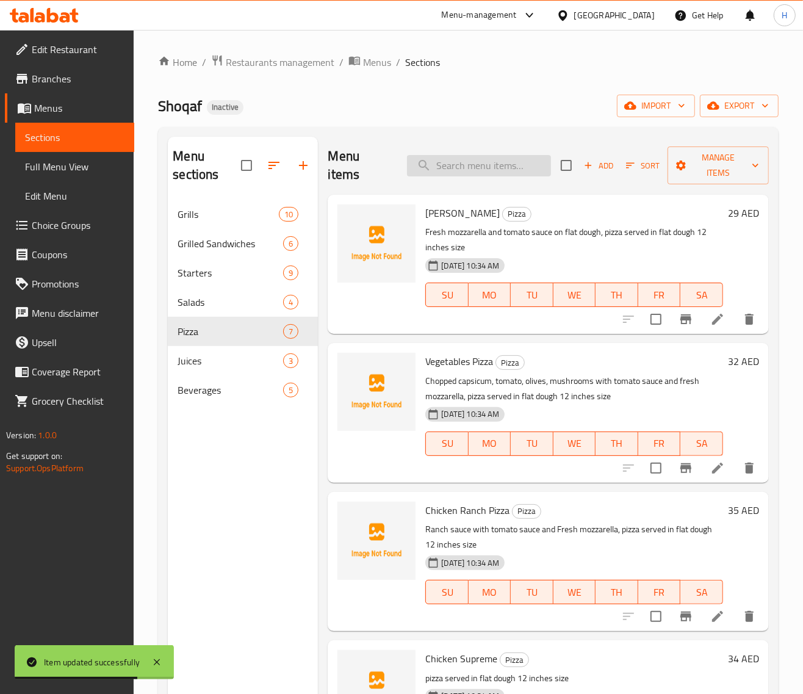
click at [479, 163] on input "search" at bounding box center [479, 165] width 144 height 21
paste input "Pepperoni Pizza"
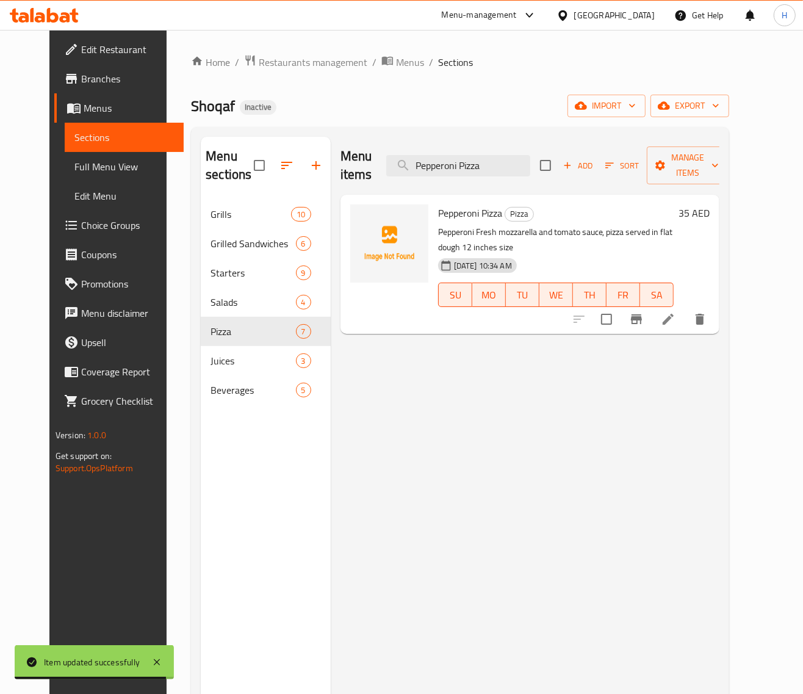
type input "Pepperoni Pizza"
click at [675, 313] on icon at bounding box center [668, 319] width 15 height 15
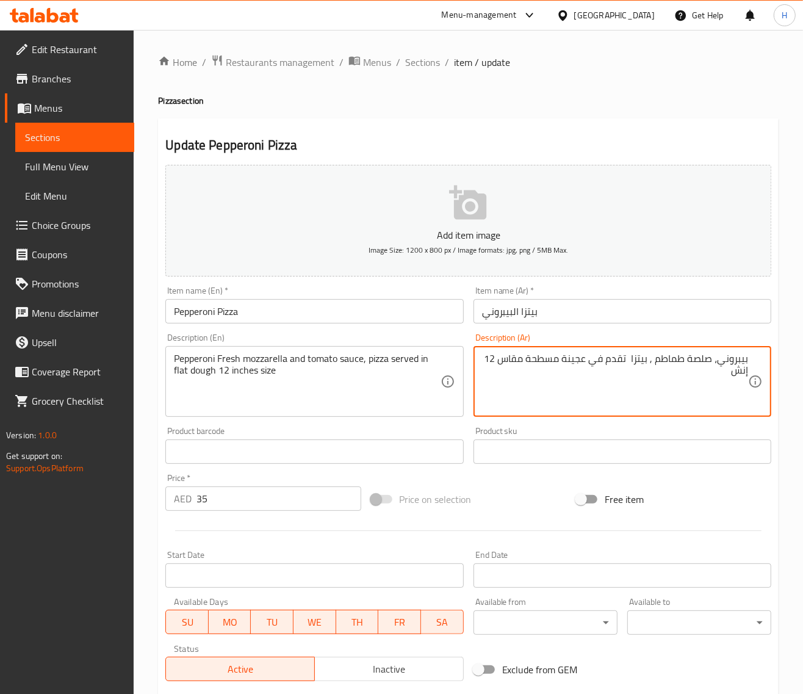
paste textarea "و موزريلا"
paste textarea "و"
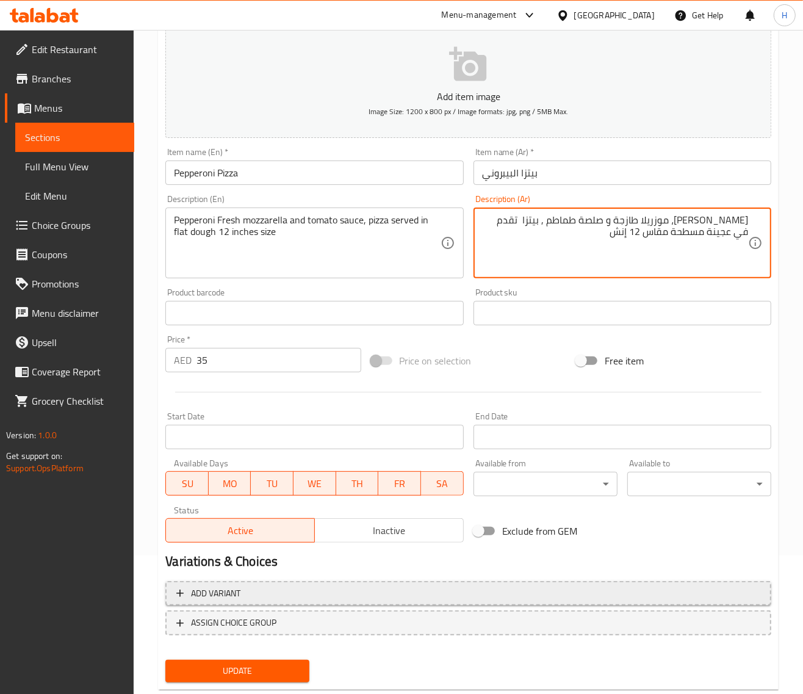
scroll to position [153, 0]
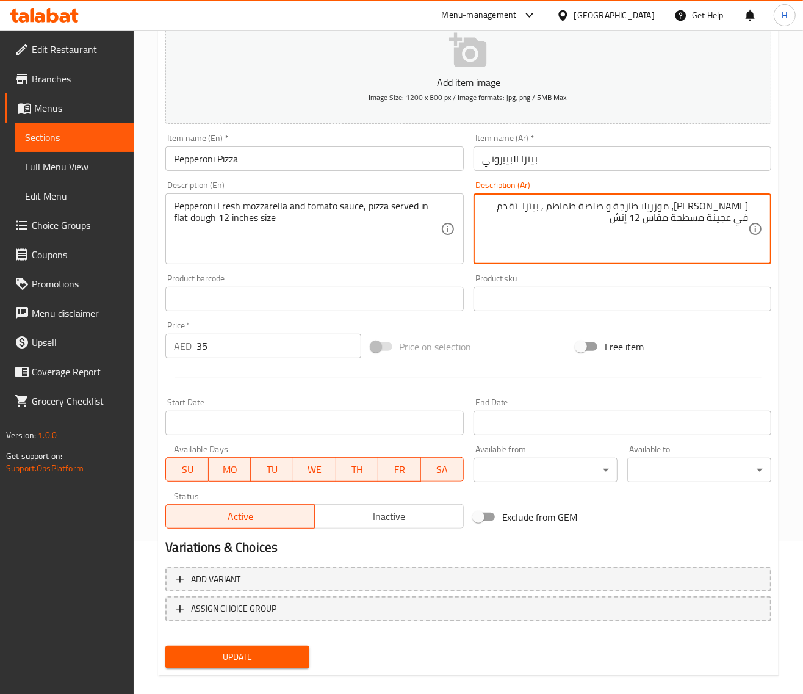
type textarea "بيبروني، موزريلا طازجة و صلصة طماطم , بيتزا تقدم في عجينة مسطحة مقاس 12 إنش"
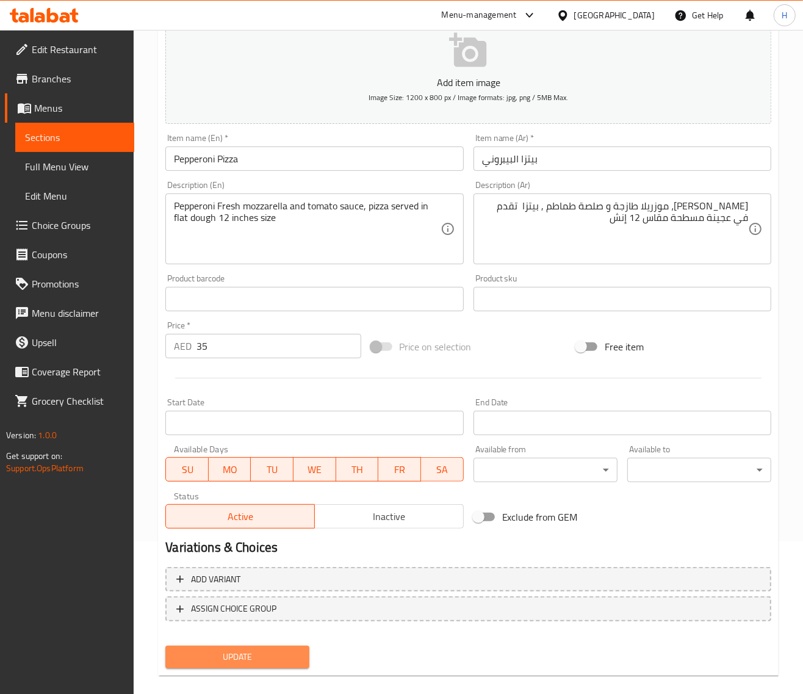
click at [259, 645] on button "Update" at bounding box center [237, 656] width 144 height 23
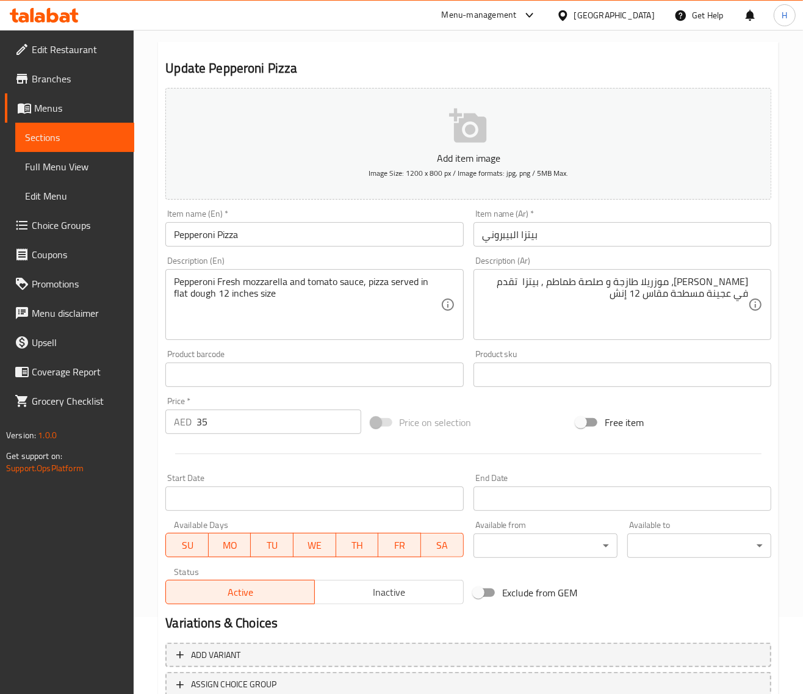
scroll to position [0, 0]
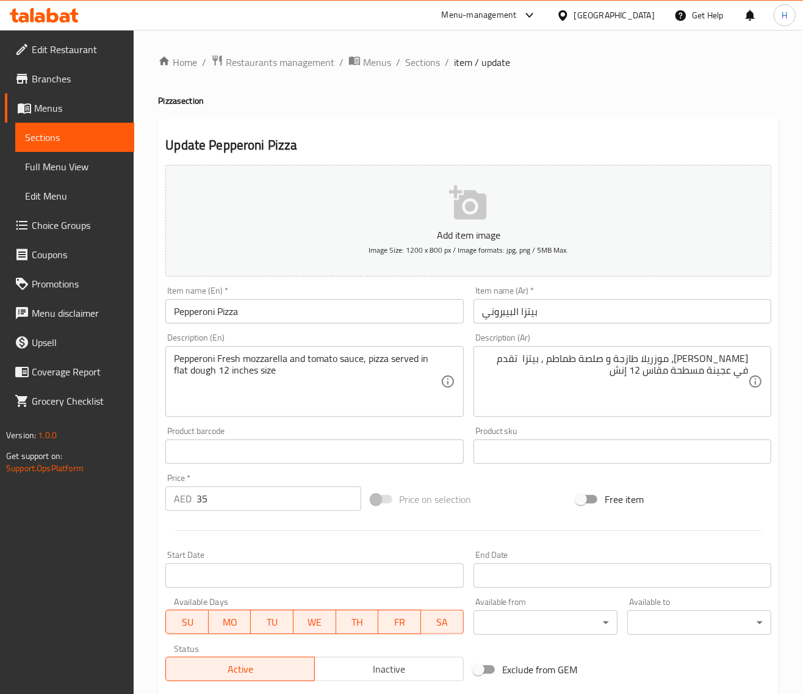
drag, startPoint x: 418, startPoint y: 61, endPoint x: 425, endPoint y: 5, distance: 56.5
click at [418, 61] on span "Sections" at bounding box center [422, 62] width 35 height 15
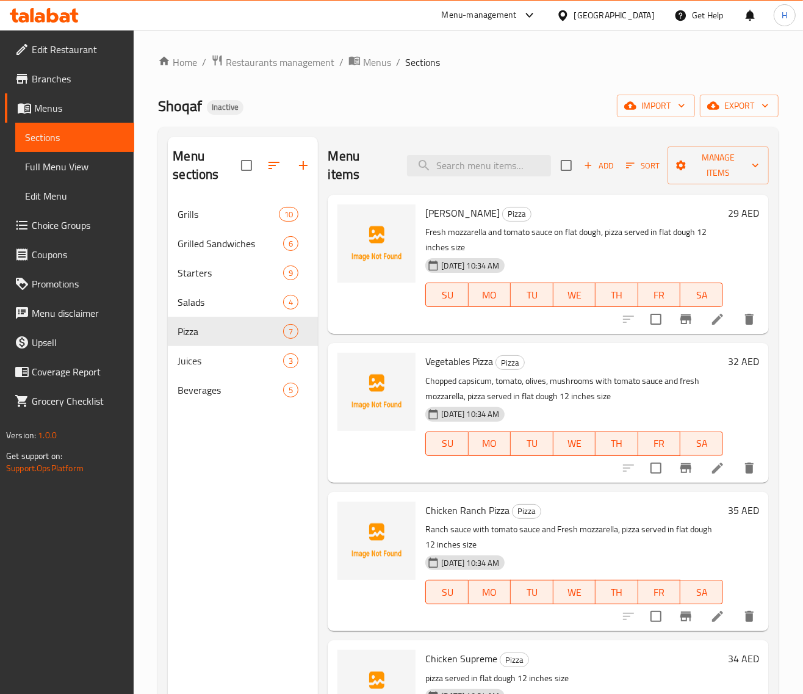
drag, startPoint x: 71, startPoint y: 162, endPoint x: 425, endPoint y: 2, distance: 387.9
click at [71, 162] on span "Full Menu View" at bounding box center [74, 166] width 99 height 15
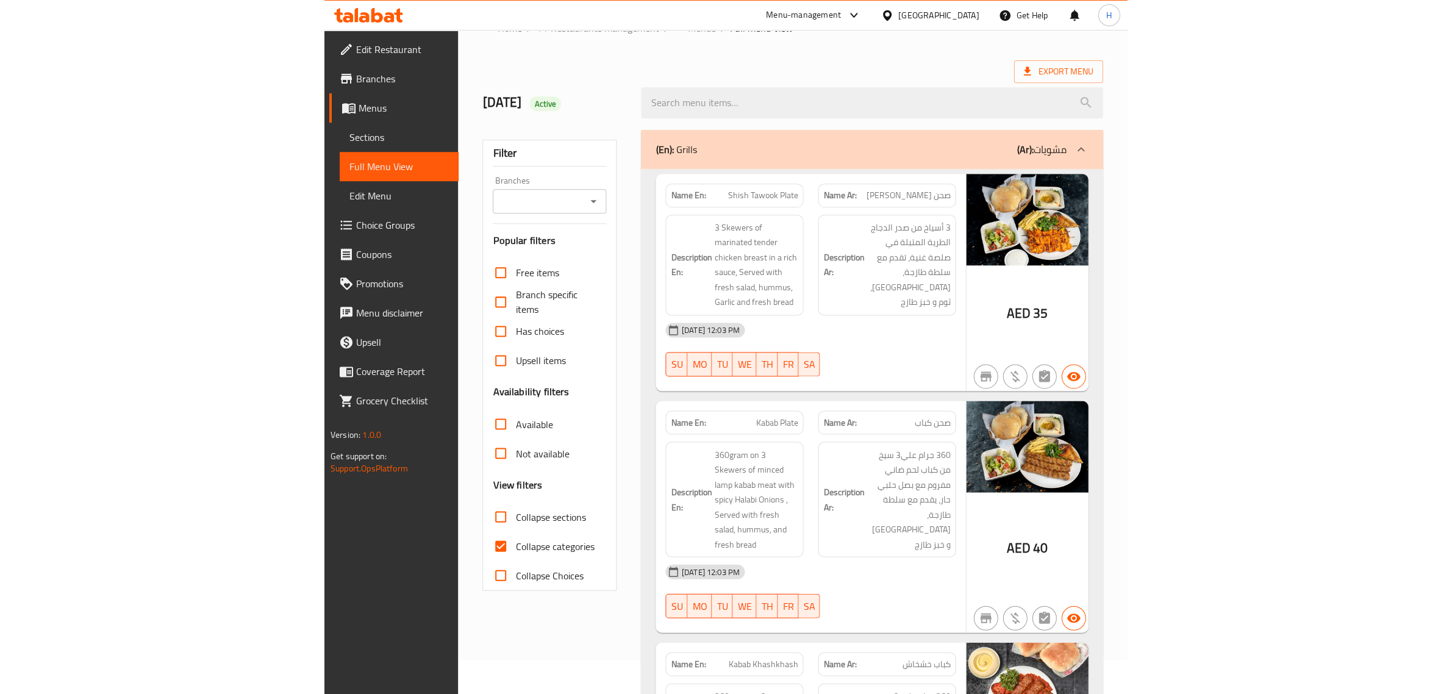
scroll to position [51, 0]
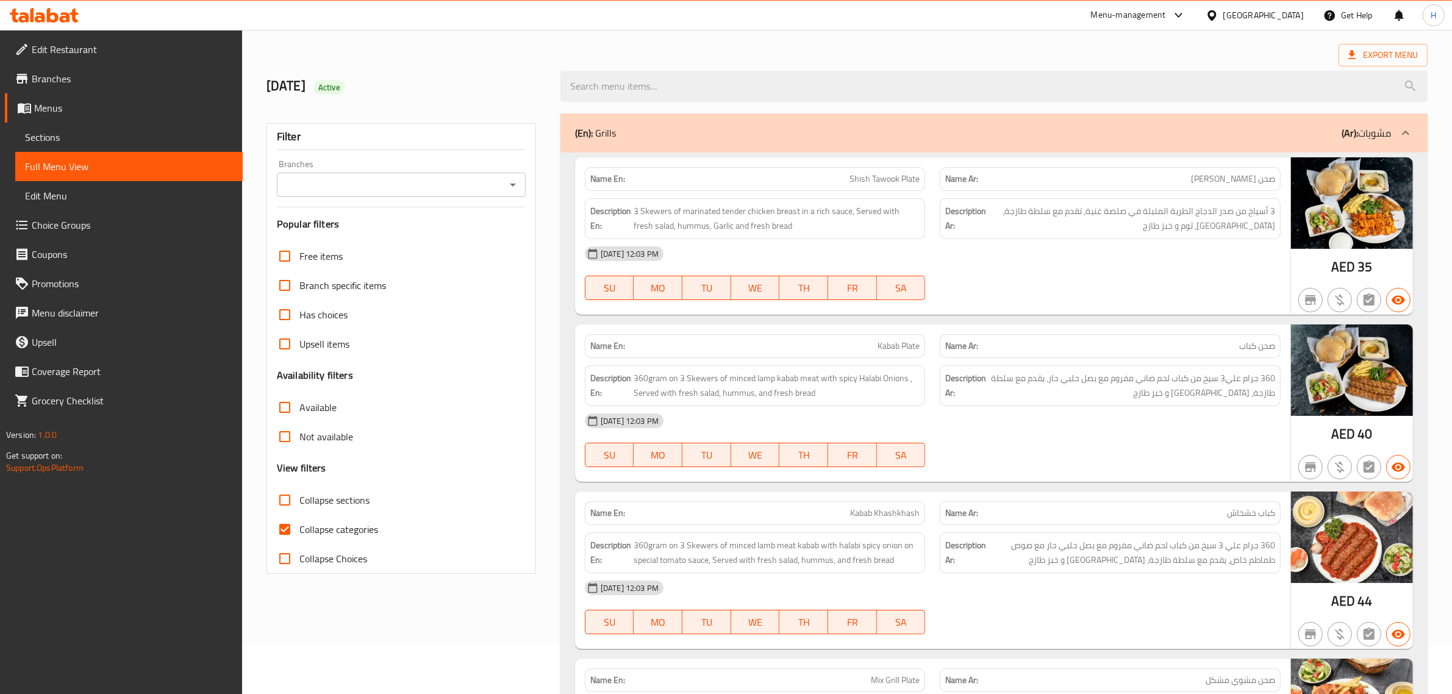
click at [293, 525] on input "Collapse categories" at bounding box center [284, 529] width 29 height 29
checkbox input "false"
click at [814, 52] on span "Export Menu" at bounding box center [1384, 55] width 70 height 15
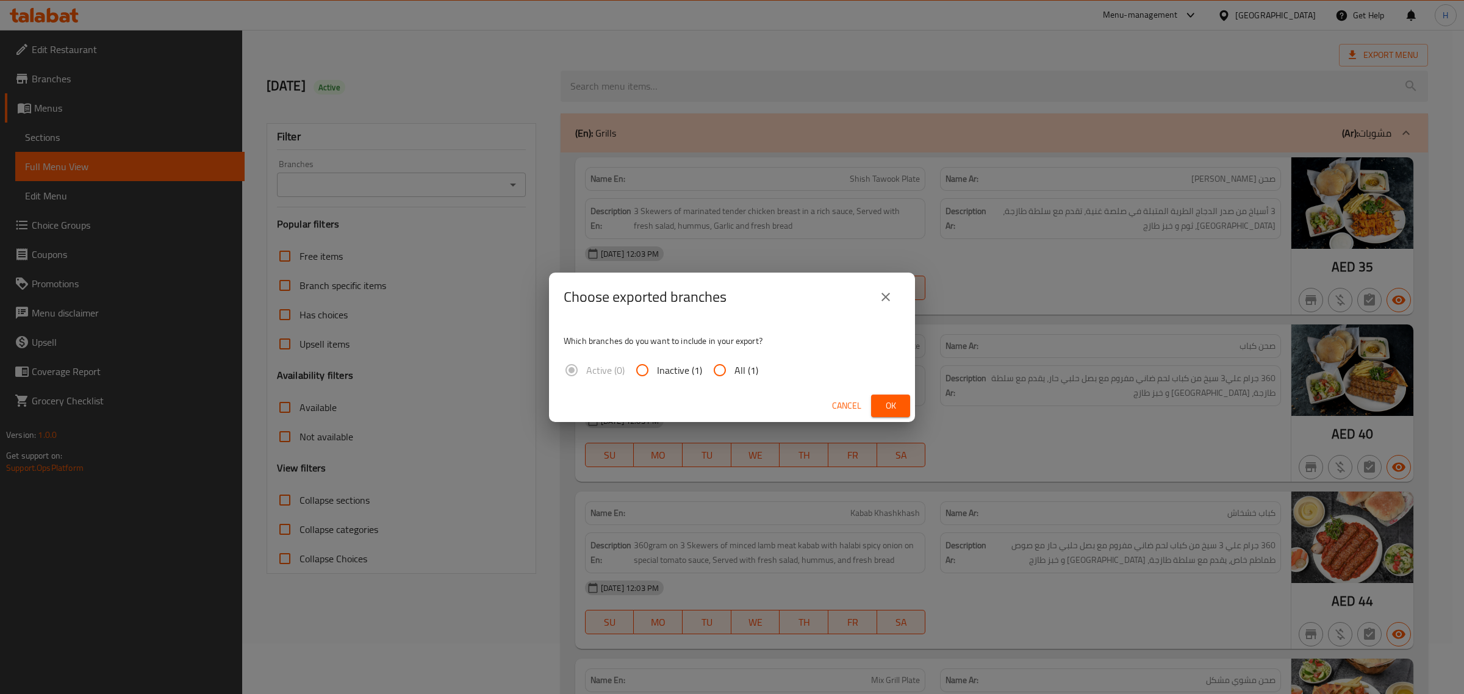
click at [720, 369] on input "All (1)" at bounding box center [719, 370] width 29 height 29
radio input "true"
click at [814, 403] on span "Ok" at bounding box center [891, 405] width 20 height 15
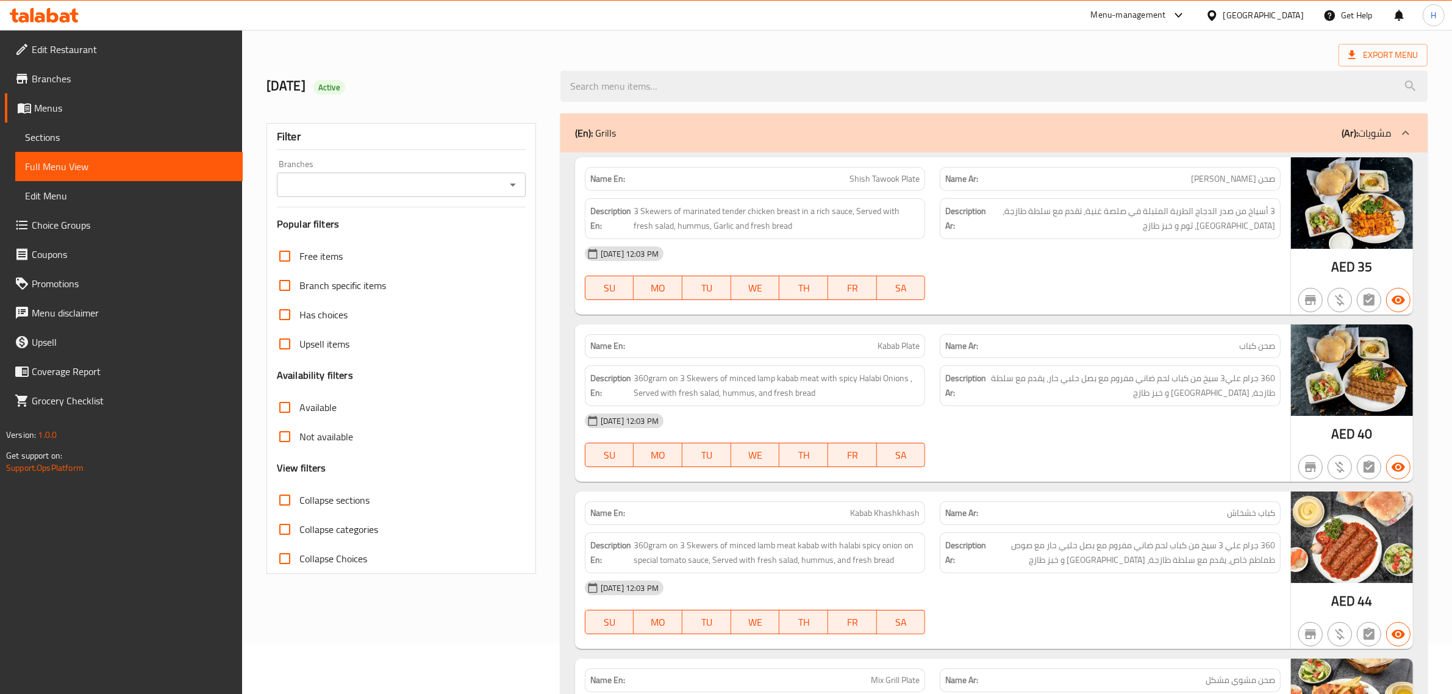
click at [328, 498] on span "Collapse sections" at bounding box center [335, 500] width 70 height 15
click at [300, 498] on input "Collapse sections" at bounding box center [284, 500] width 29 height 29
checkbox input "true"
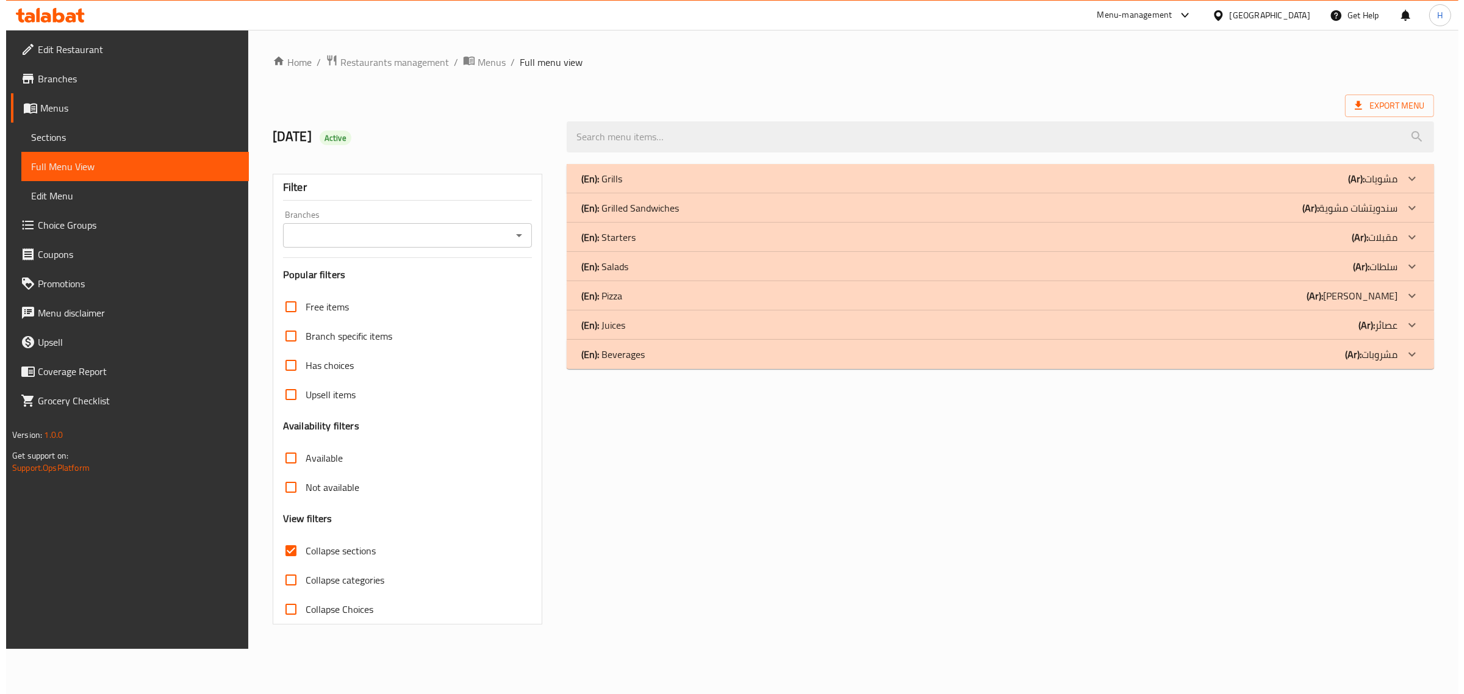
scroll to position [0, 0]
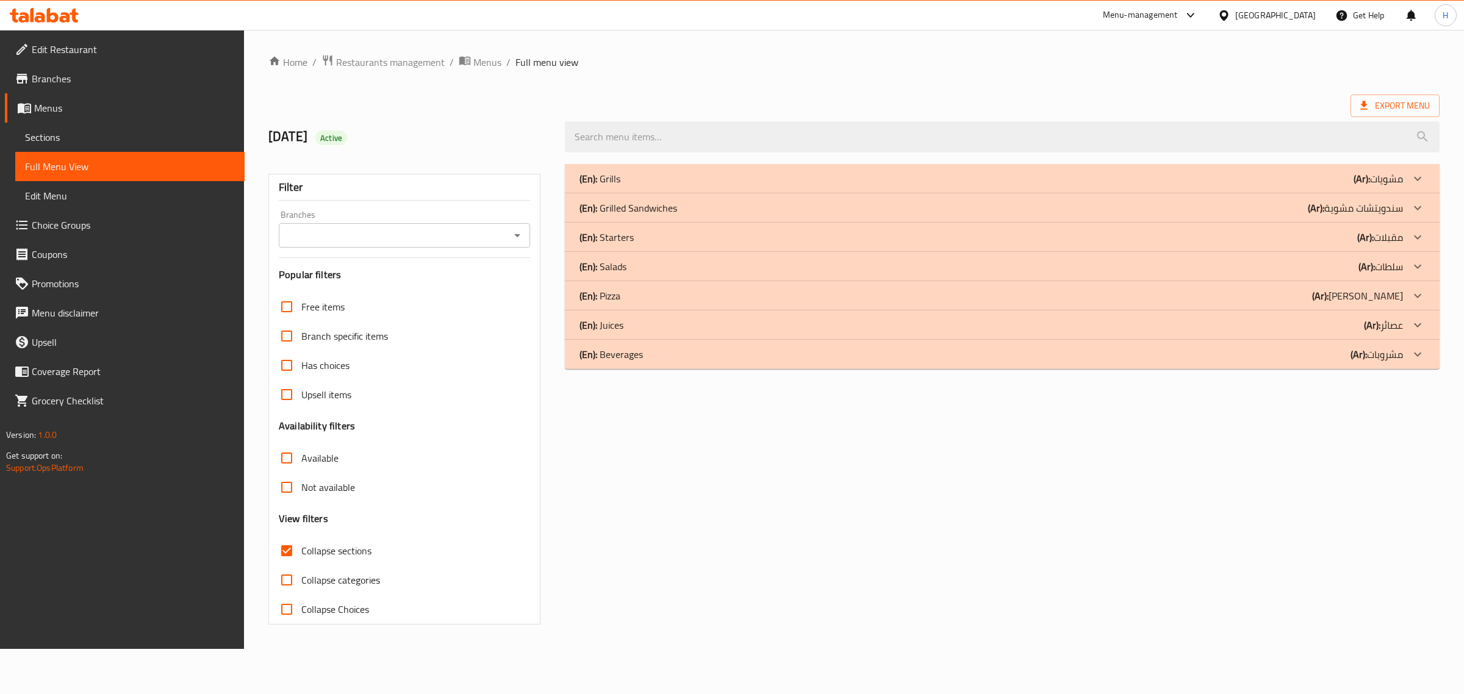
drag, startPoint x: 620, startPoint y: 362, endPoint x: 620, endPoint y: 334, distance: 28.1
click at [620, 361] on p "(En): Beverages" at bounding box center [611, 354] width 63 height 15
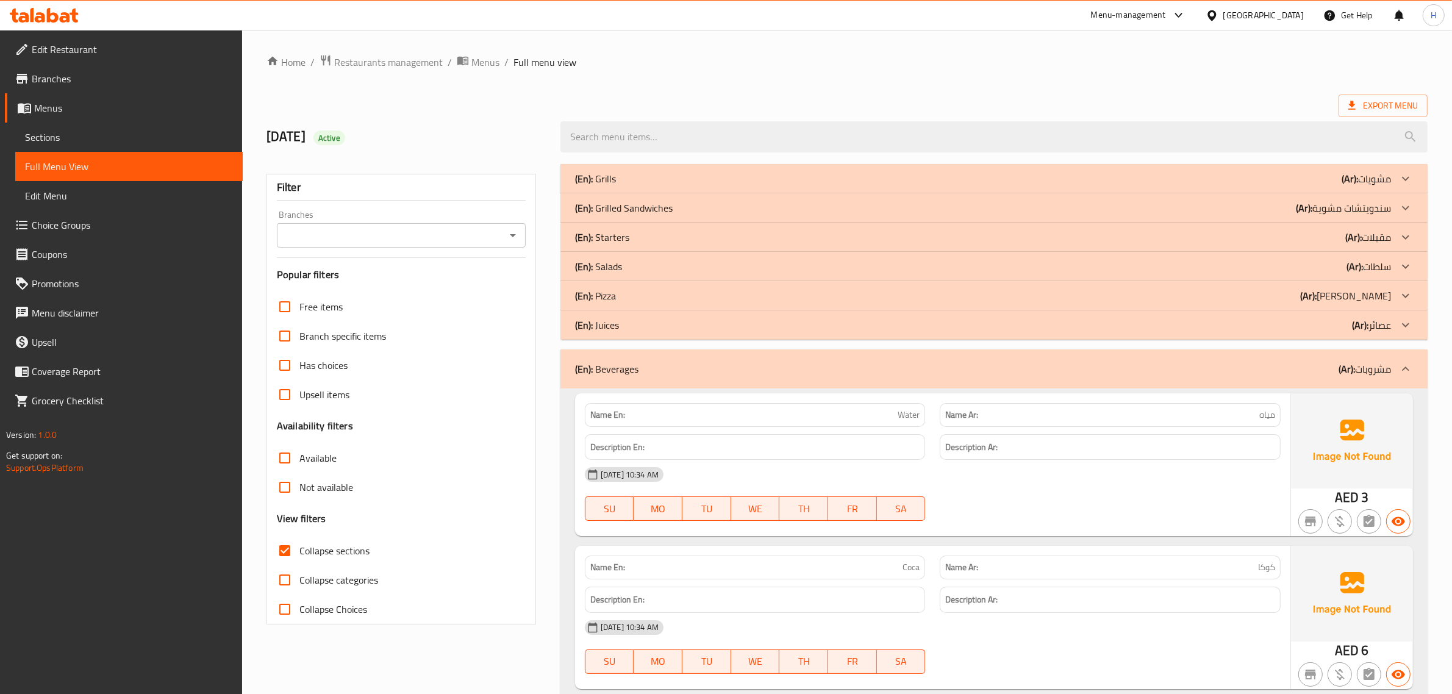
click at [625, 315] on div "(En): Juices (Ar): عصائر" at bounding box center [994, 325] width 867 height 29
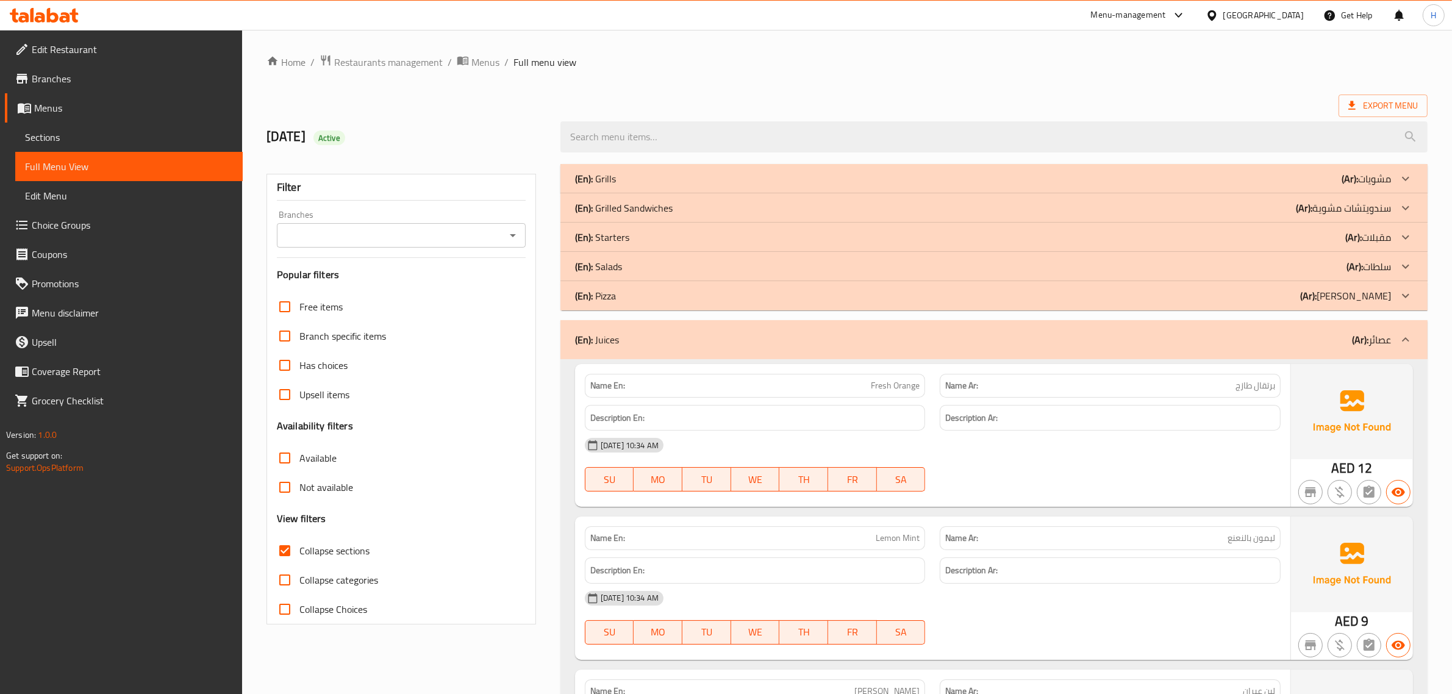
click at [634, 292] on div "(En): Pizza (Ar): بيتزا" at bounding box center [983, 296] width 816 height 15
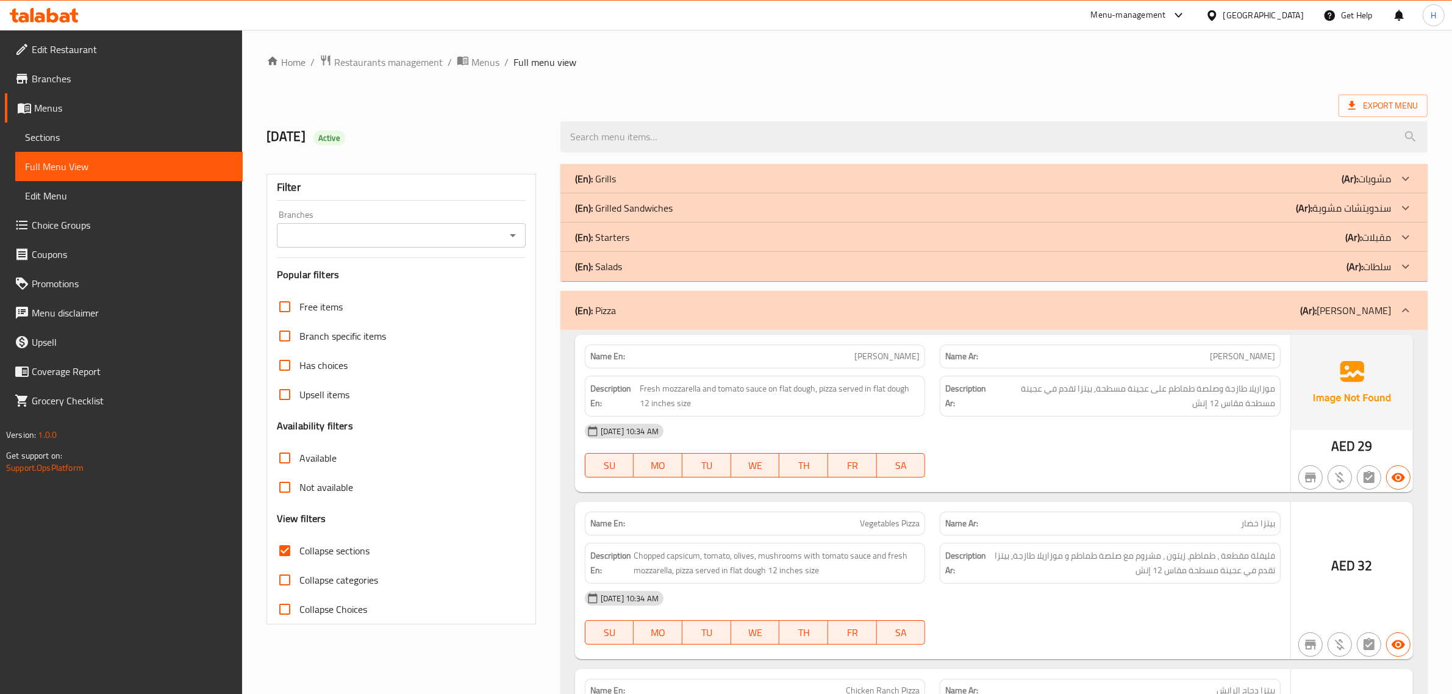
click at [636, 265] on div "(En): Salads (Ar): سلطات" at bounding box center [983, 266] width 816 height 15
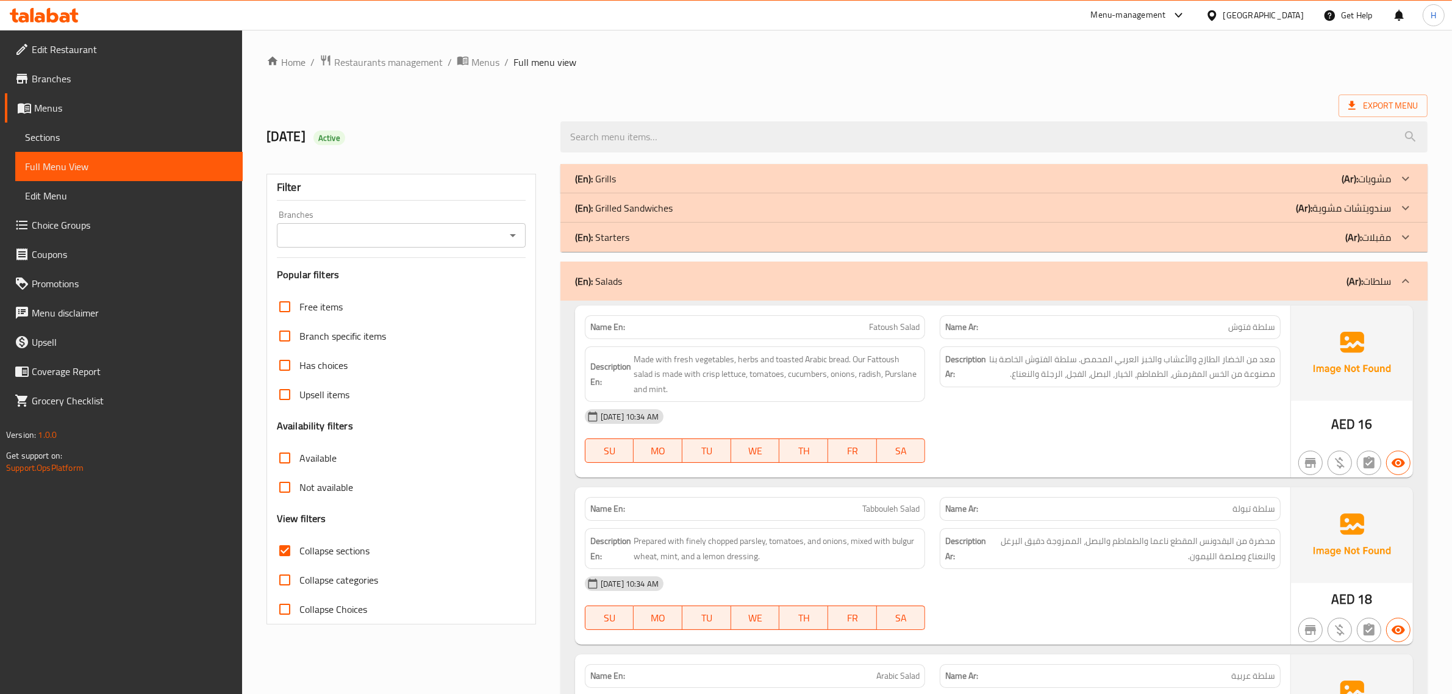
click at [642, 236] on div "(En): Starters (Ar): مقبلات" at bounding box center [983, 237] width 816 height 15
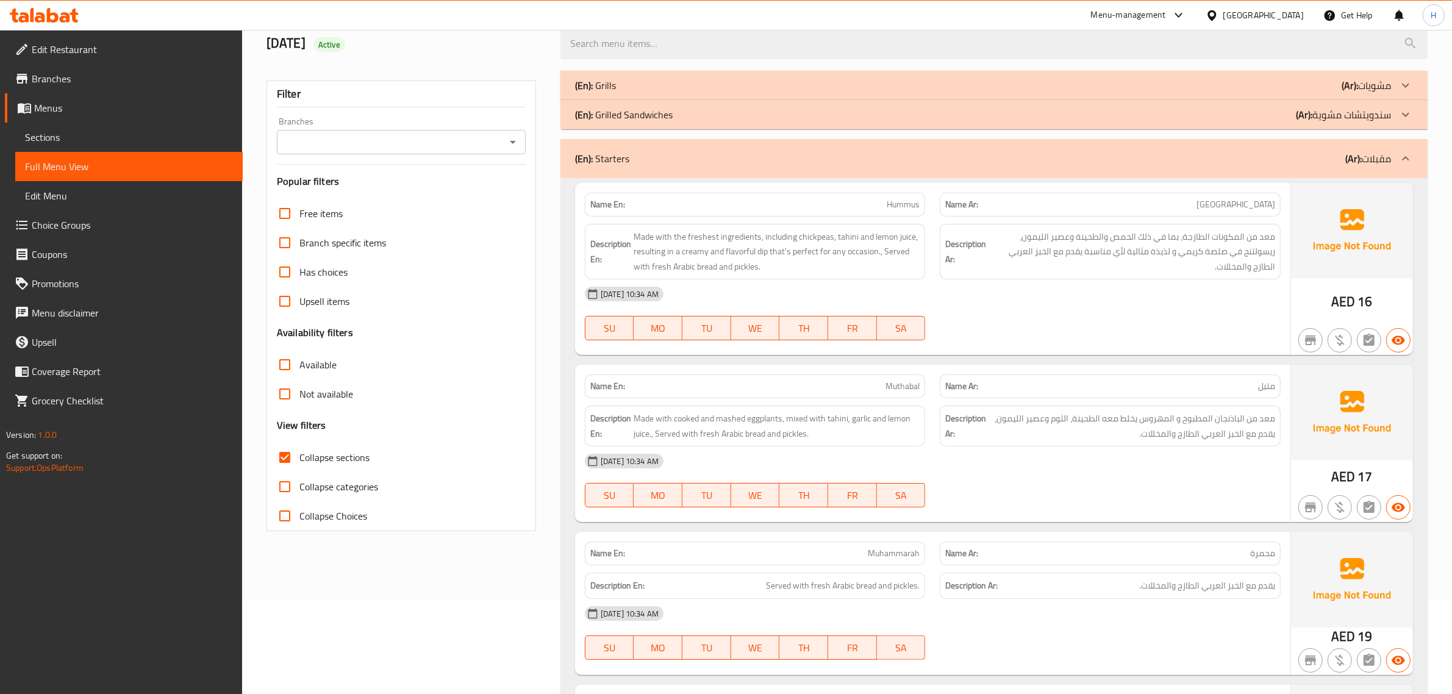
scroll to position [203, 0]
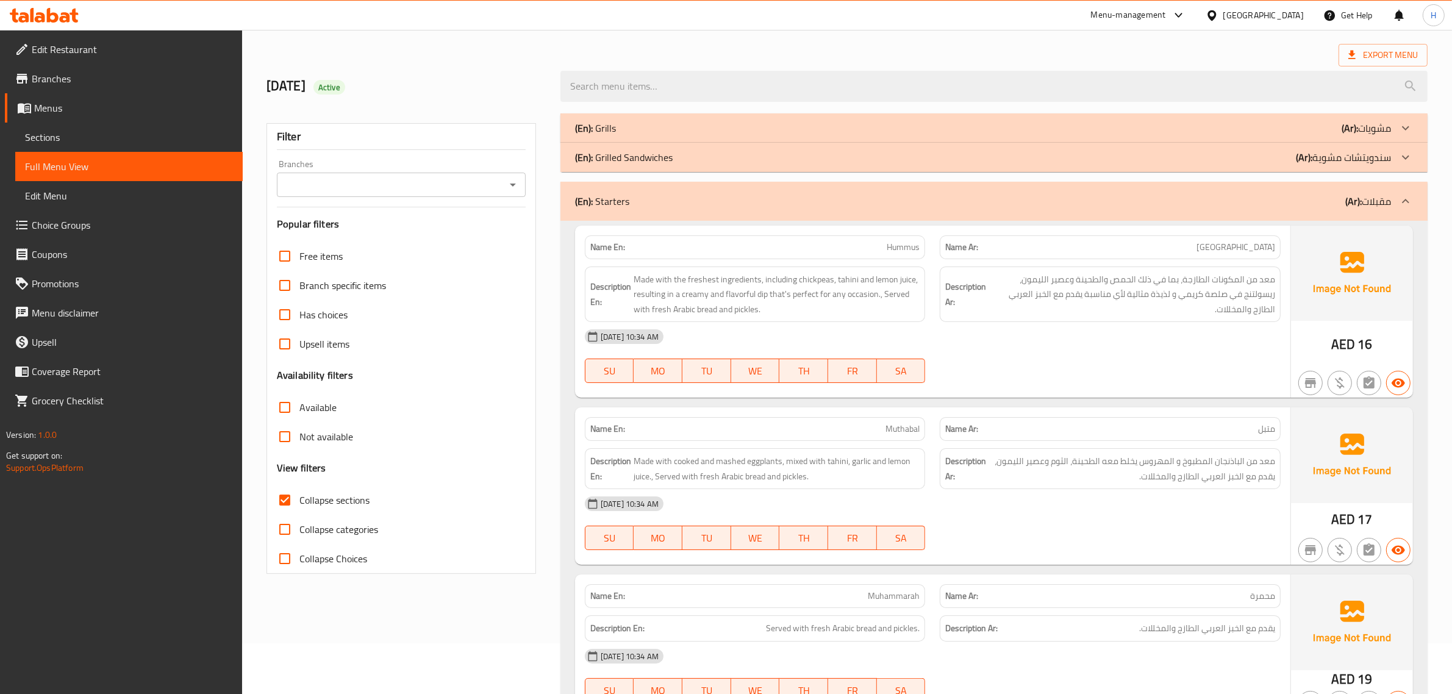
scroll to position [0, 0]
